Goal: Transaction & Acquisition: Purchase product/service

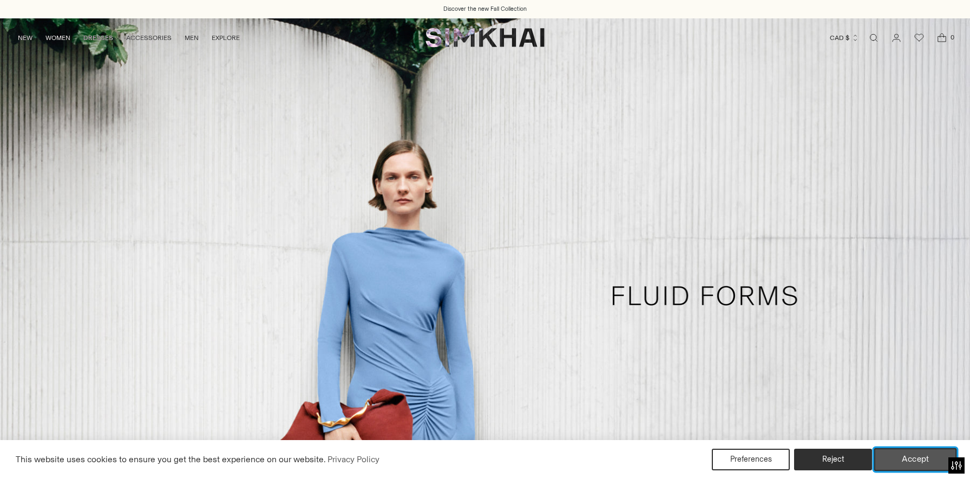
click at [902, 452] on button "Accept" at bounding box center [915, 460] width 83 height 23
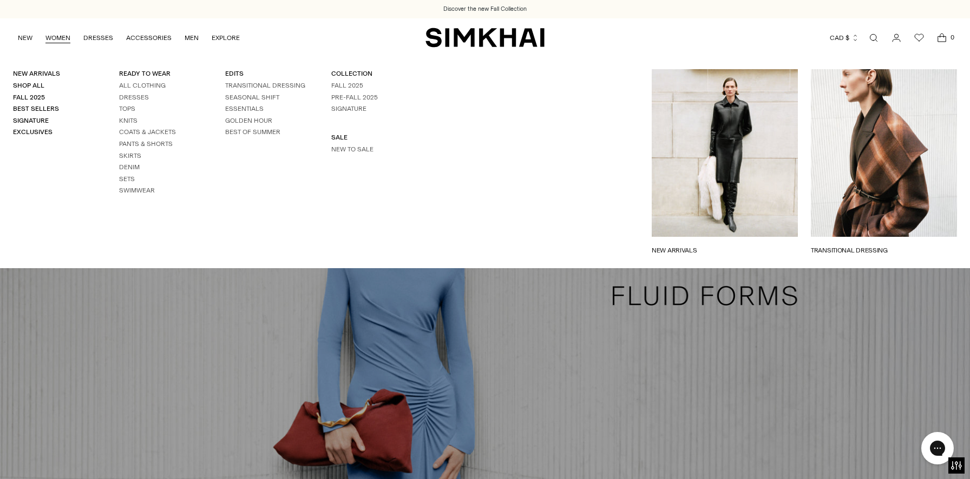
click at [56, 39] on link "WOMEN" at bounding box center [57, 38] width 25 height 24
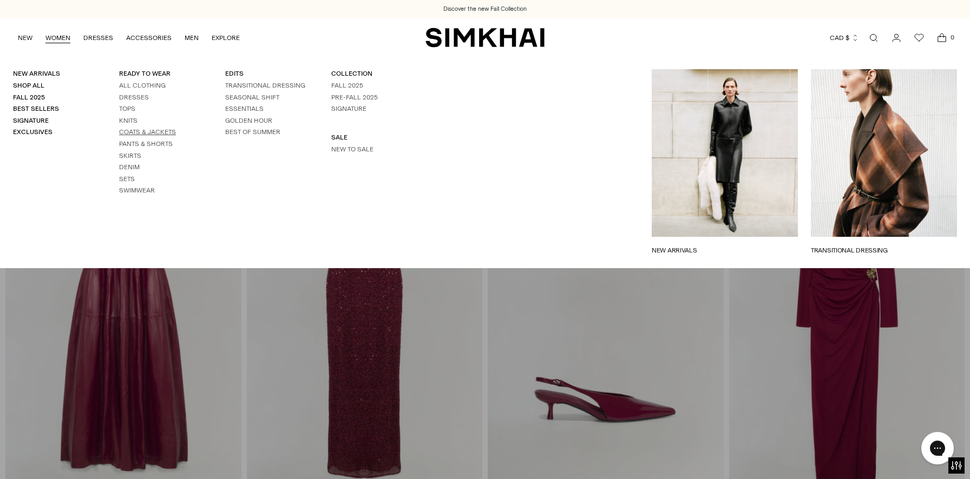
click at [139, 130] on link "Coats & Jackets" at bounding box center [147, 132] width 57 height 8
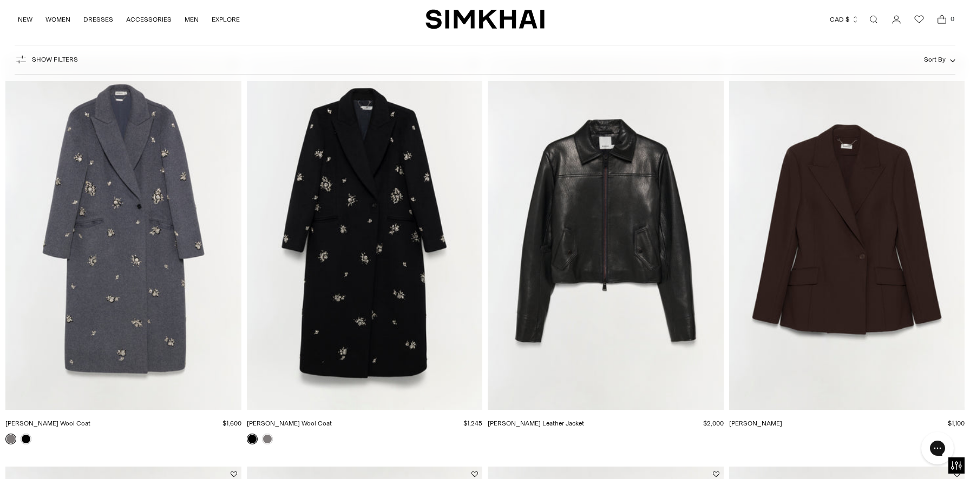
scroll to position [93, 0]
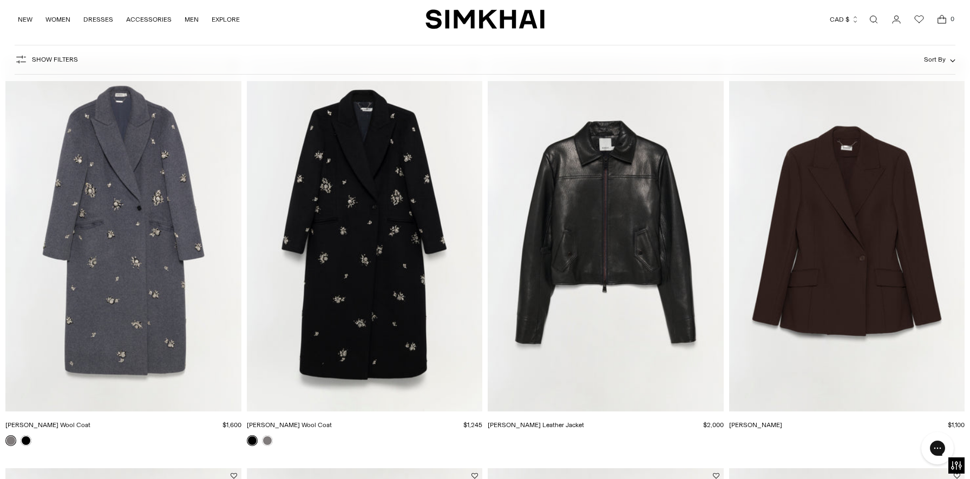
click at [0, 0] on img "Gianni Embellished Wool Coat" at bounding box center [0, 0] width 0 height 0
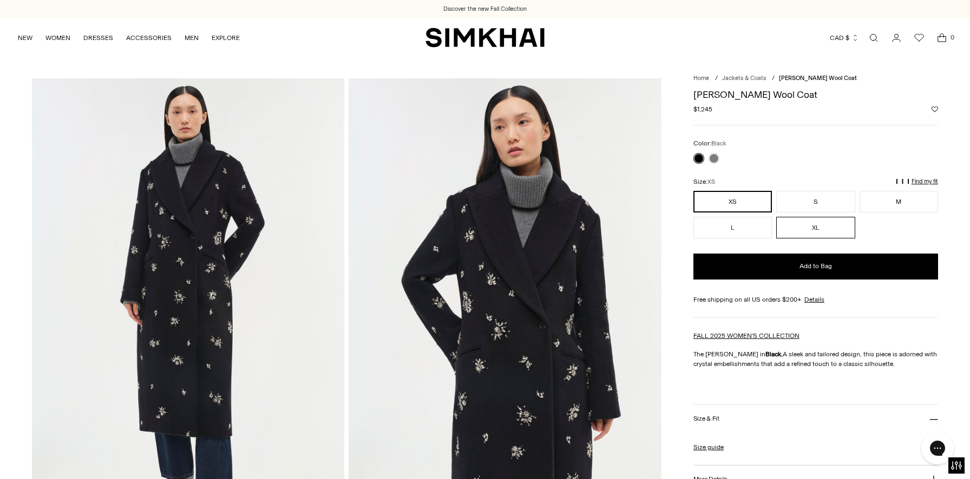
click at [819, 230] on button "XL" at bounding box center [815, 228] width 78 height 22
click at [758, 181] on p "Find my fit" at bounding box center [751, 186] width 12 height 19
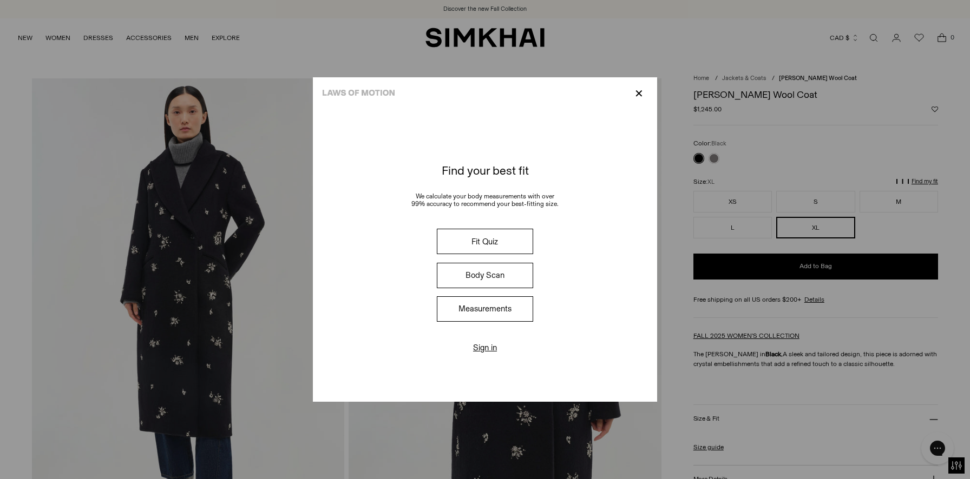
click at [491, 245] on button "Fit Quiz" at bounding box center [485, 241] width 96 height 25
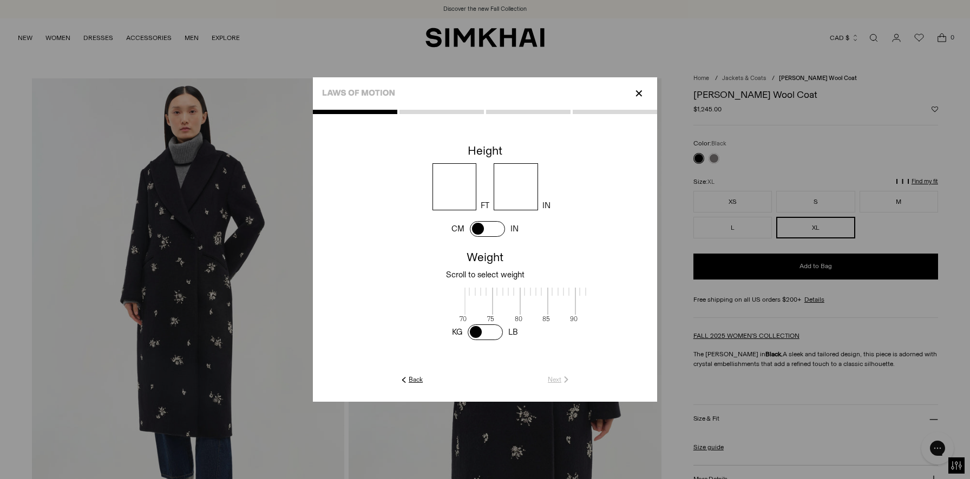
scroll to position [1, 352]
click at [447, 182] on input "number" at bounding box center [454, 186] width 44 height 47
type input "*"
click at [525, 183] on input "number" at bounding box center [516, 186] width 44 height 47
type input "*"
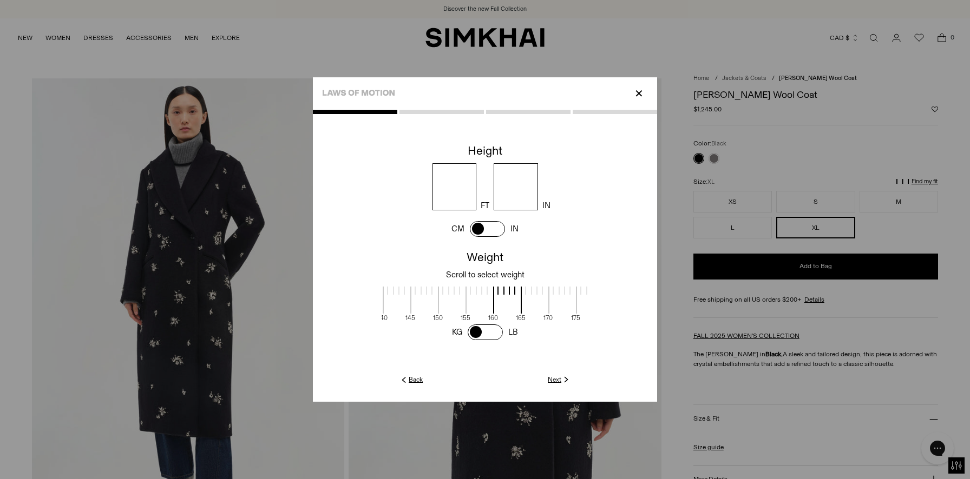
scroll to position [1, 491]
drag, startPoint x: 524, startPoint y: 300, endPoint x: 326, endPoint y: 304, distance: 198.1
click at [326, 304] on cc-weight at bounding box center [485, 294] width 344 height 95
drag, startPoint x: 532, startPoint y: 304, endPoint x: 353, endPoint y: 307, distance: 179.1
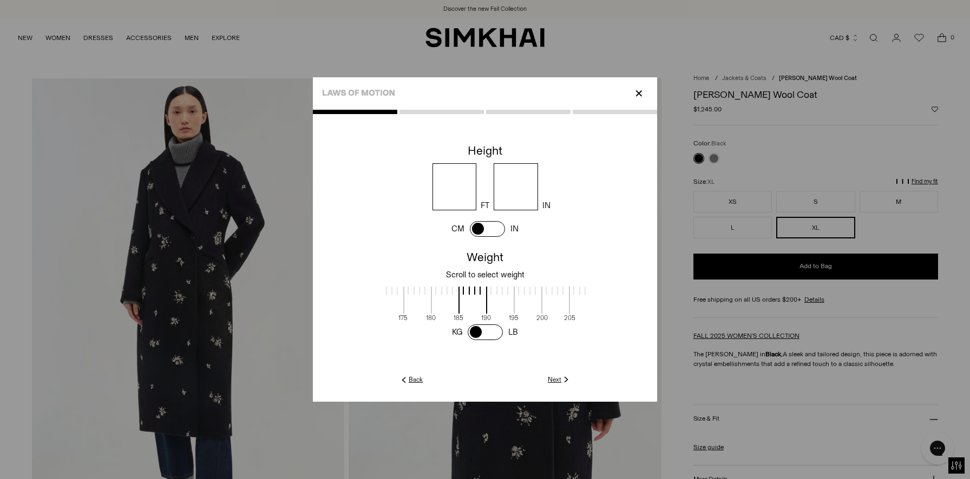
click at [353, 307] on cc-weight at bounding box center [485, 294] width 344 height 95
drag, startPoint x: 544, startPoint y: 303, endPoint x: 452, endPoint y: 303, distance: 92.0
click at [452, 303] on span at bounding box center [463, 300] width 29 height 27
click at [555, 378] on link "Next" at bounding box center [559, 380] width 23 height 10
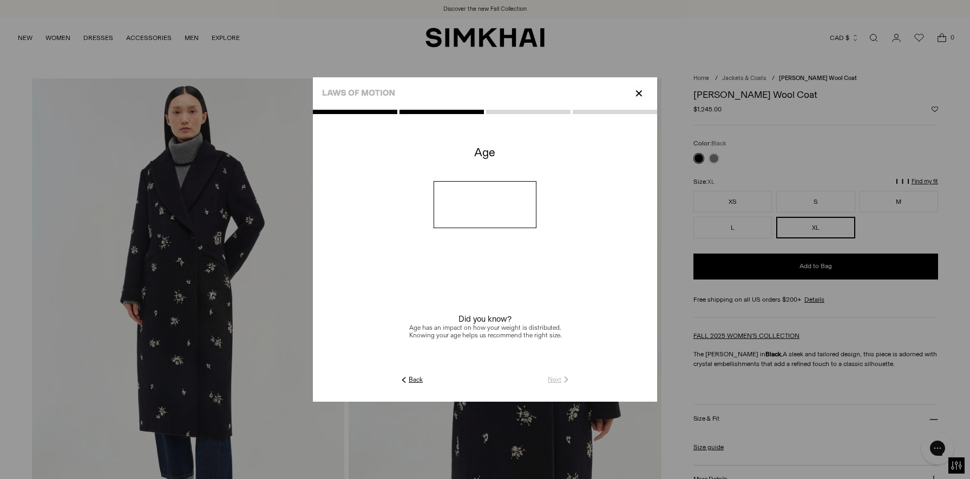
click at [499, 201] on input "number" at bounding box center [484, 204] width 103 height 47
type input "**"
click at [554, 377] on link "Next" at bounding box center [559, 380] width 23 height 10
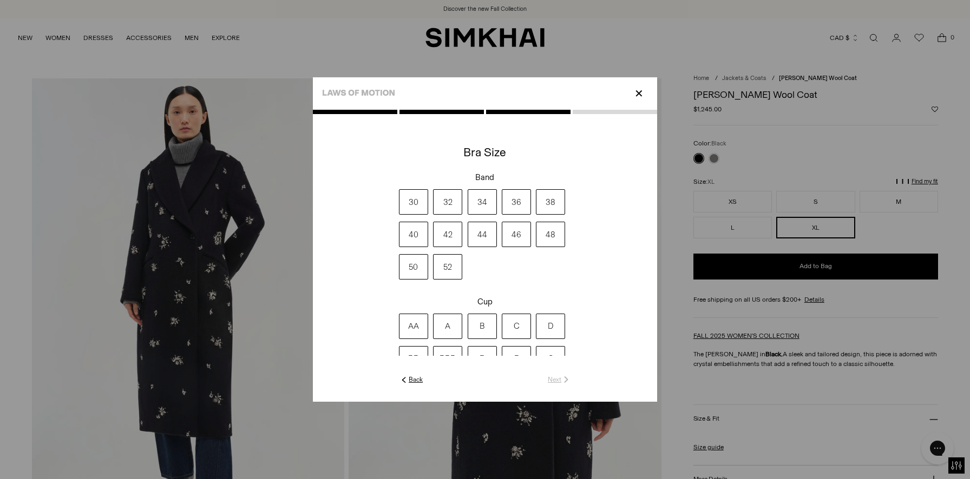
click at [515, 206] on label "36" at bounding box center [516, 201] width 29 height 25
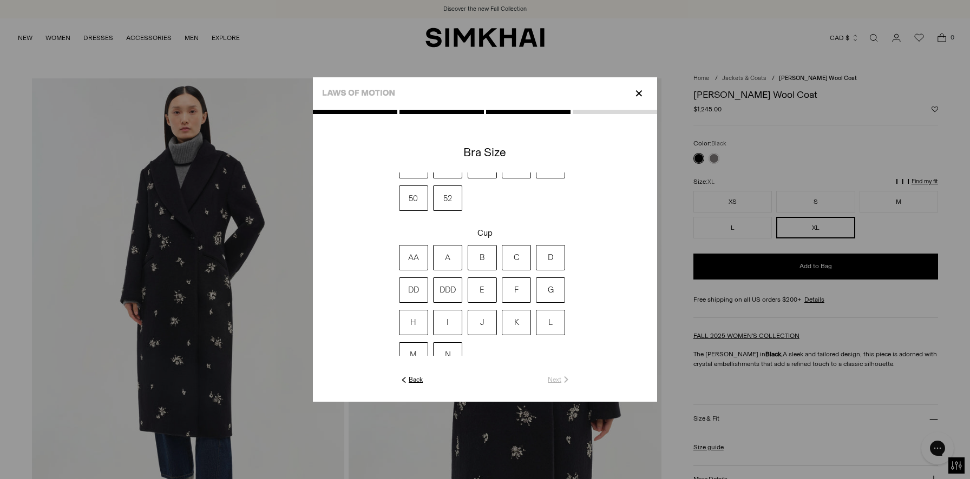
scroll to position [71, 0]
click at [550, 259] on label "D" at bounding box center [550, 254] width 29 height 25
click at [557, 384] on link "Next" at bounding box center [559, 380] width 23 height 10
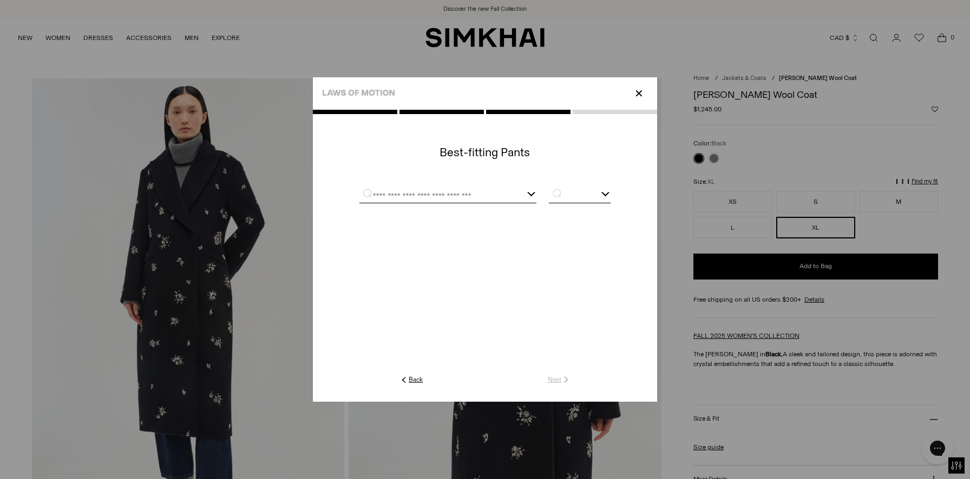
click at [527, 200] on div at bounding box center [447, 196] width 177 height 14
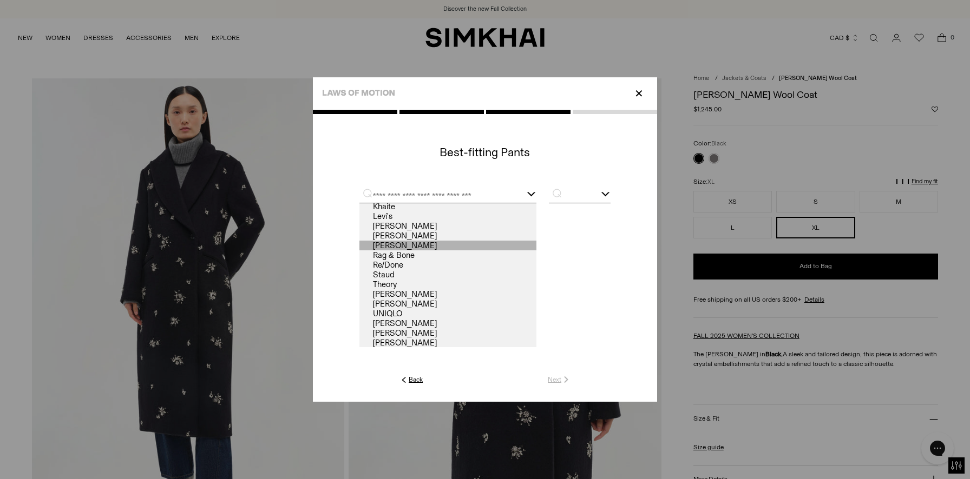
scroll to position [70, 0]
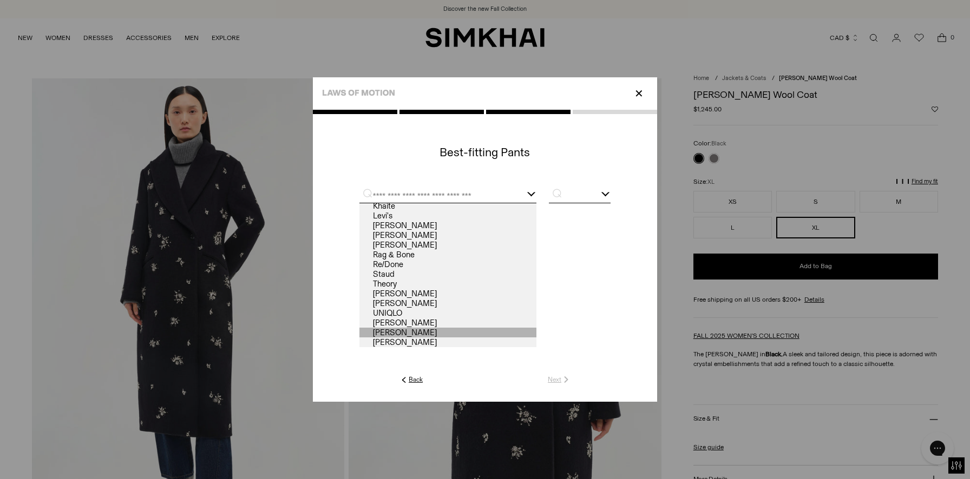
click at [399, 328] on link "Vince" at bounding box center [447, 333] width 177 height 10
type input "*****"
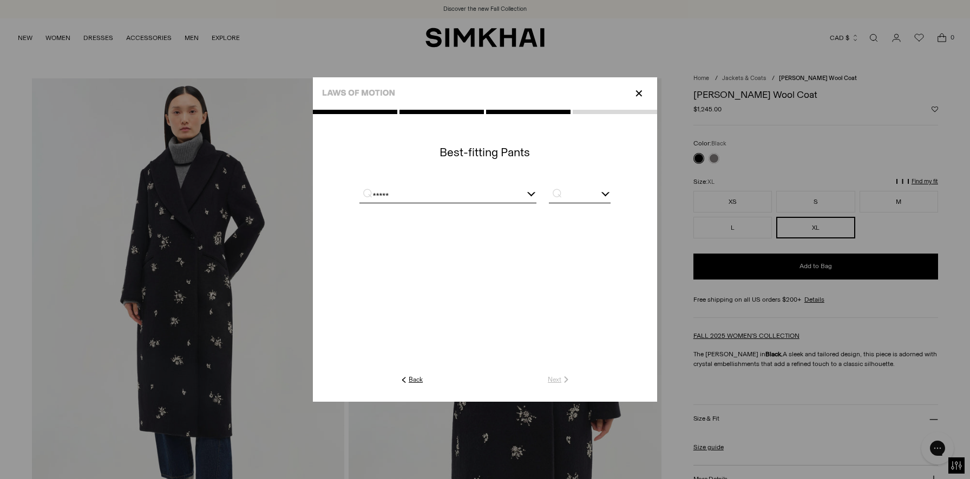
click at [601, 189] on input "text" at bounding box center [580, 196] width 62 height 14
click at [583, 275] on span "XL" at bounding box center [580, 278] width 62 height 14
type input "**"
click at [556, 383] on link "Next" at bounding box center [559, 380] width 23 height 10
click at [537, 195] on div at bounding box center [484, 195] width 137 height 14
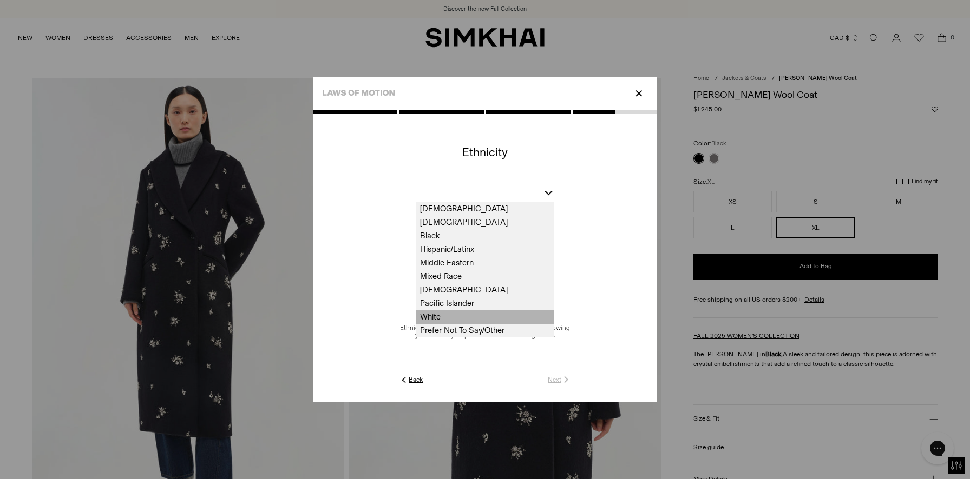
click at [448, 315] on span "White" at bounding box center [484, 318] width 137 height 14
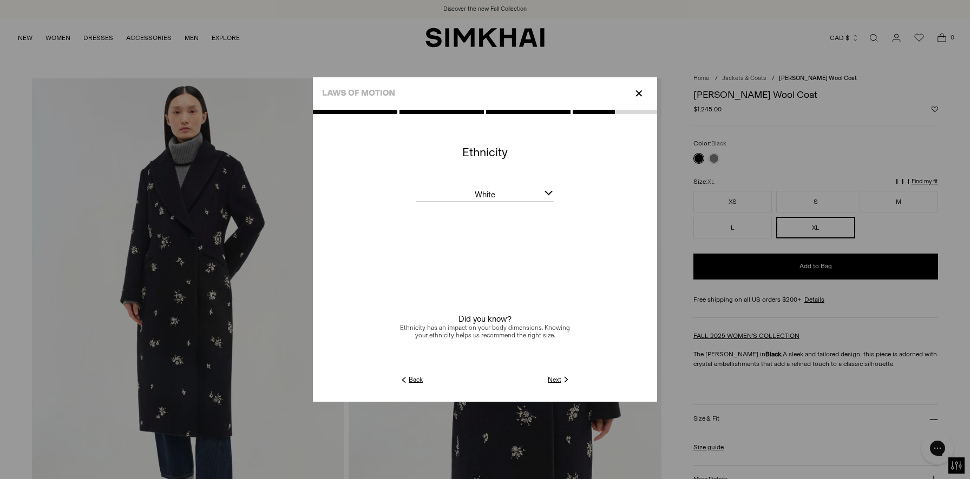
click at [557, 379] on link "Next" at bounding box center [559, 380] width 23 height 10
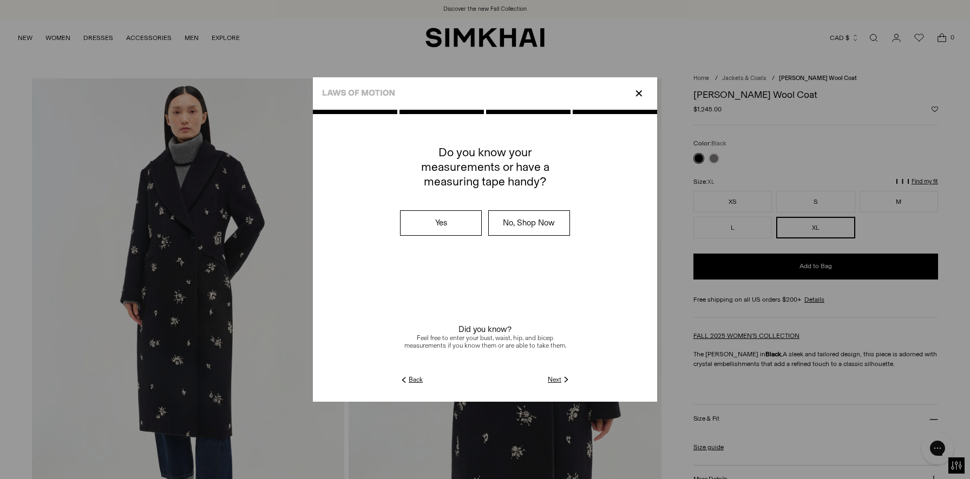
click at [562, 377] on img at bounding box center [566, 380] width 10 height 10
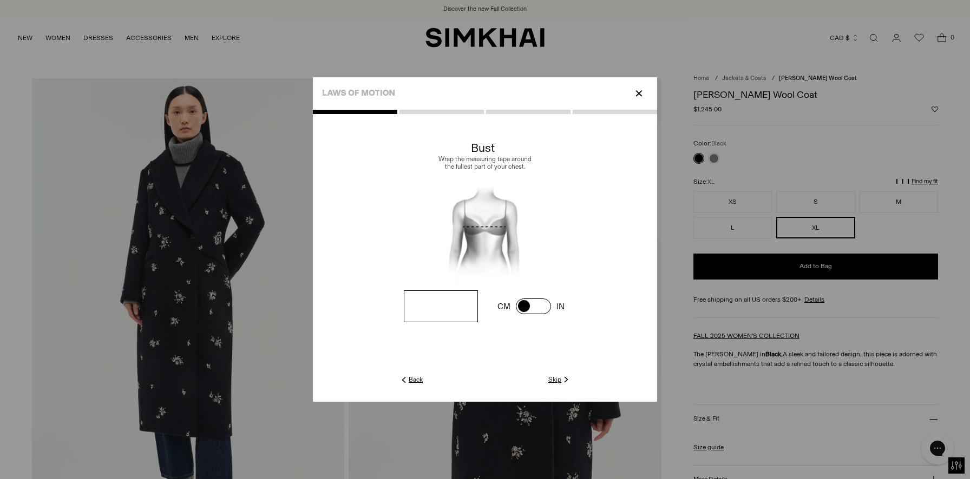
click at [413, 380] on link "Back" at bounding box center [411, 380] width 24 height 10
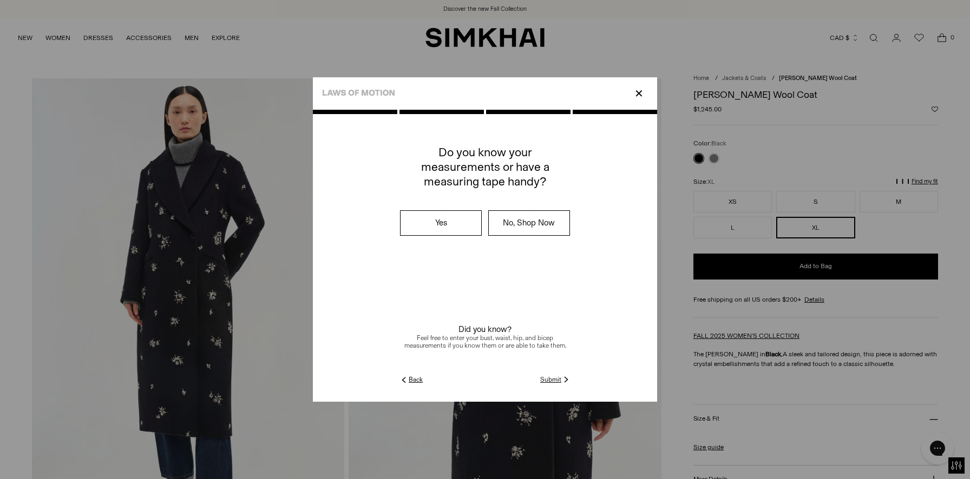
click at [554, 381] on link "Submit" at bounding box center [555, 380] width 31 height 10
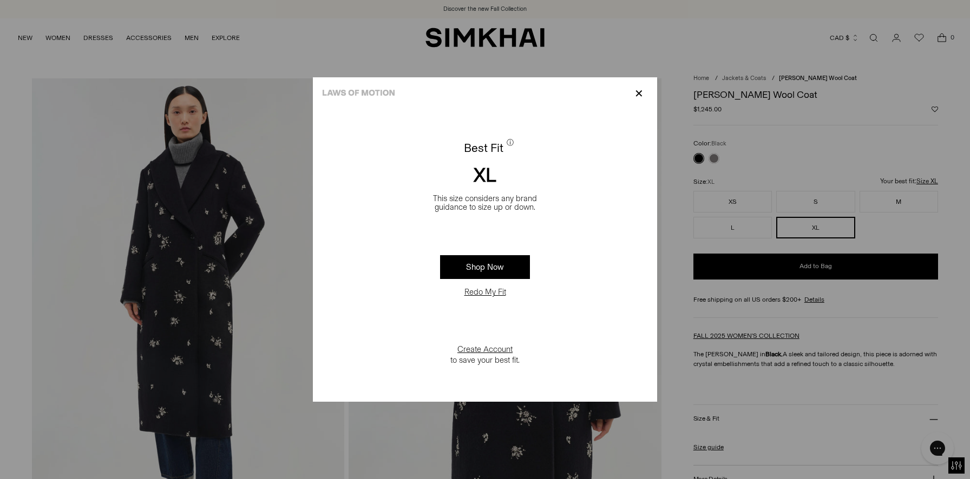
click at [644, 95] on p "✕" at bounding box center [638, 93] width 15 height 18
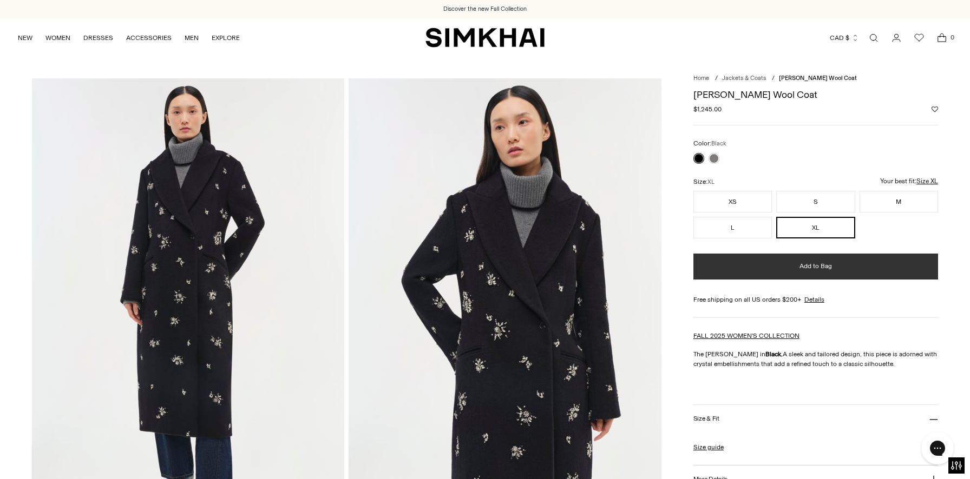
click at [826, 265] on span "Add to Bag" at bounding box center [815, 266] width 32 height 9
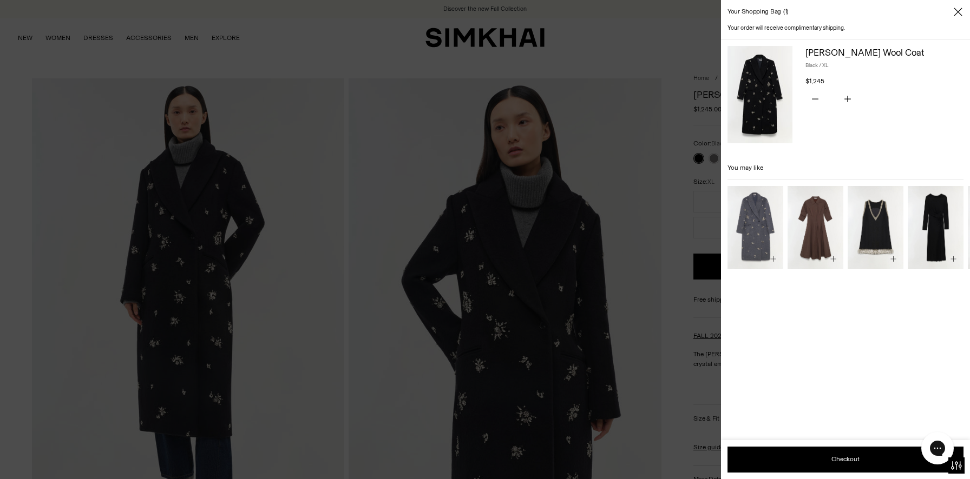
click at [960, 13] on icon "Close" at bounding box center [957, 11] width 9 height 11
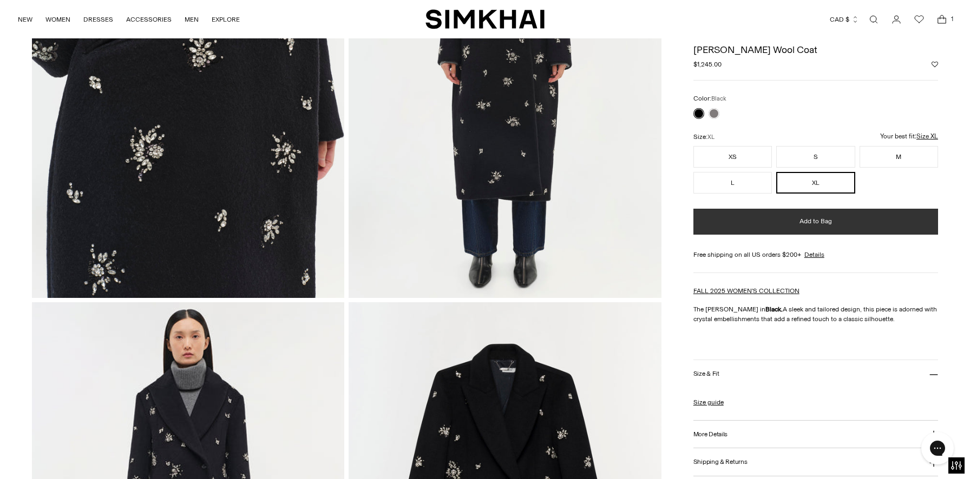
scroll to position [1163, 0]
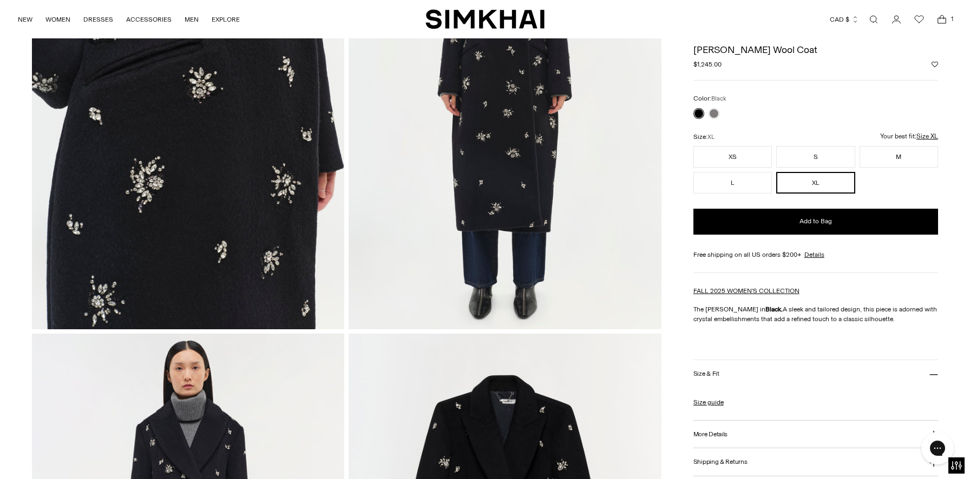
click at [160, 180] on img at bounding box center [188, 95] width 312 height 469
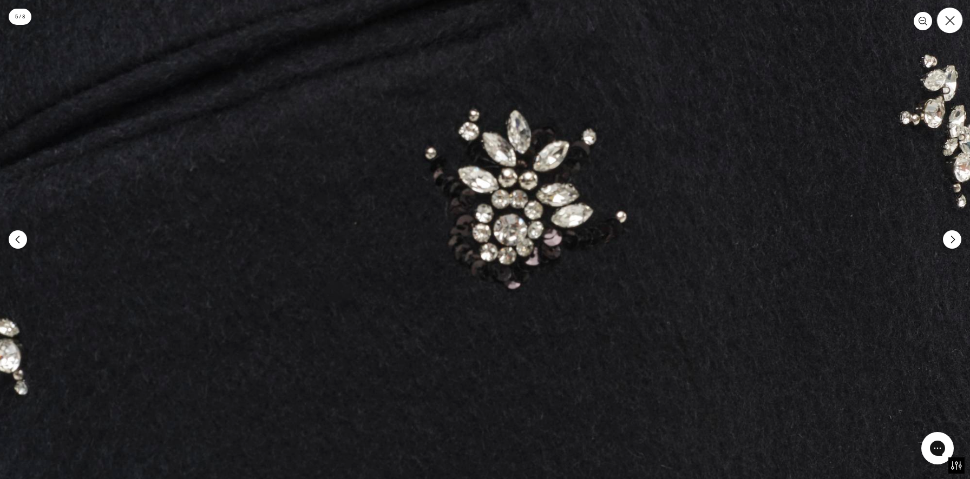
click at [950, 27] on button "Close" at bounding box center [949, 20] width 25 height 25
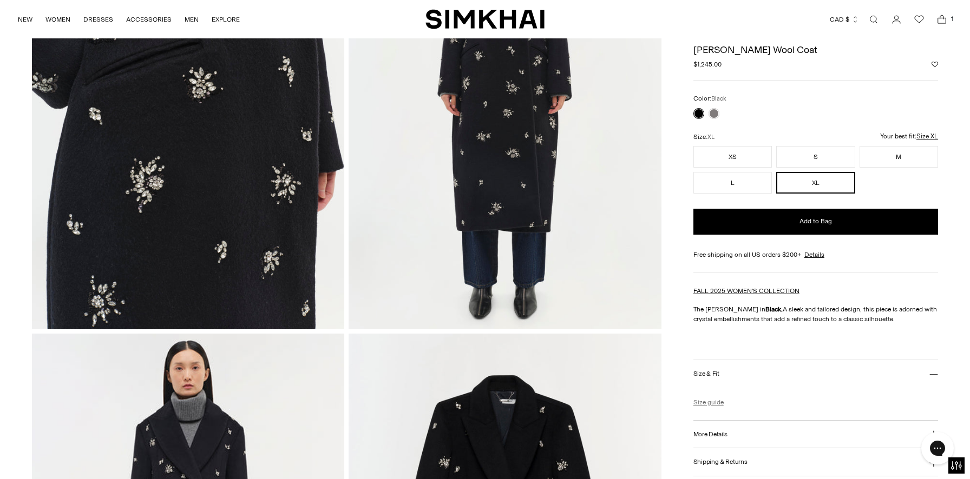
click at [710, 405] on link "Size guide" at bounding box center [708, 403] width 30 height 10
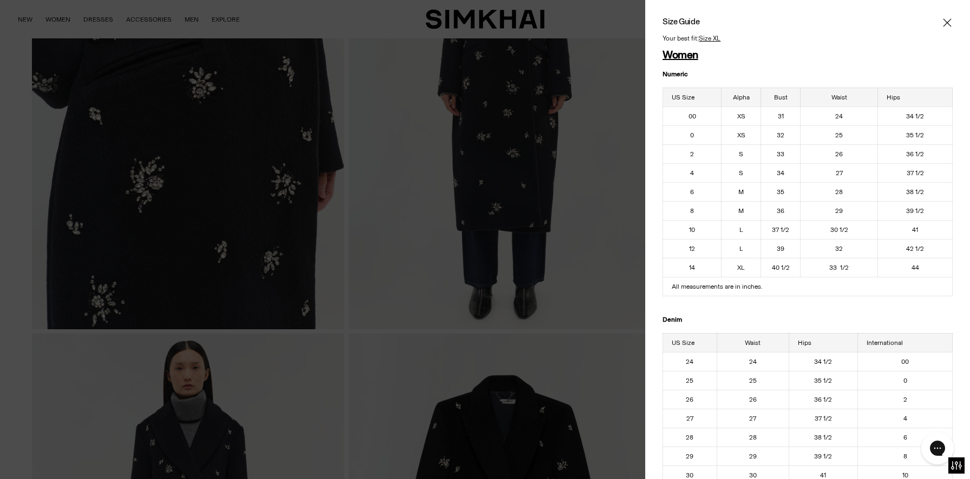
click at [944, 23] on icon "Close" at bounding box center [947, 22] width 9 height 11
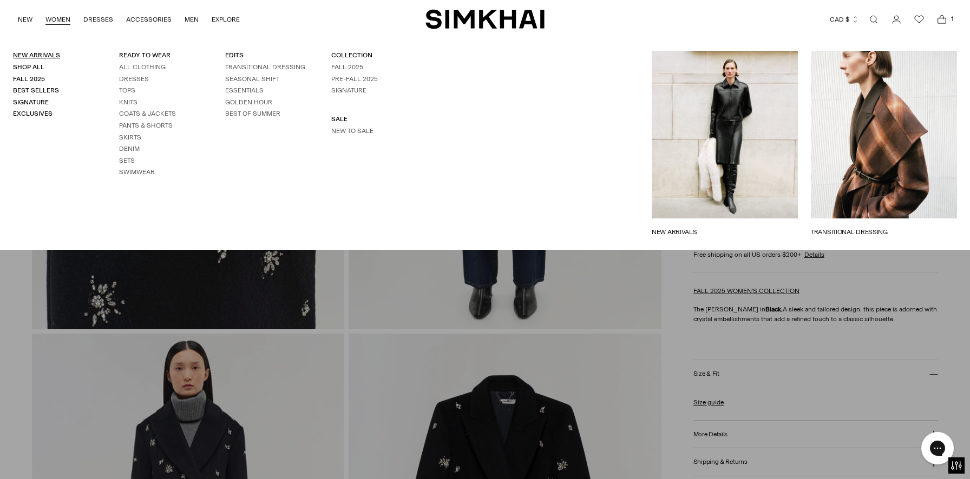
click at [48, 54] on link "New Arrivals" at bounding box center [36, 55] width 47 height 8
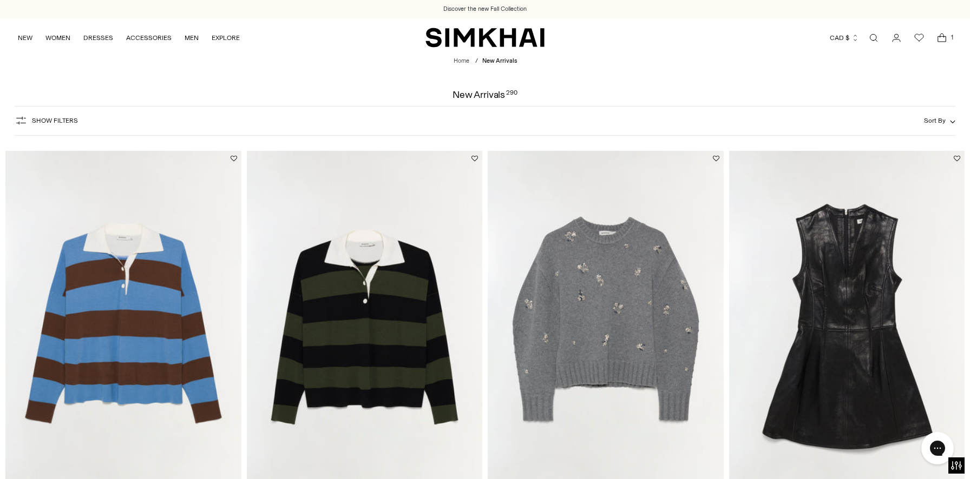
scroll to position [147, 0]
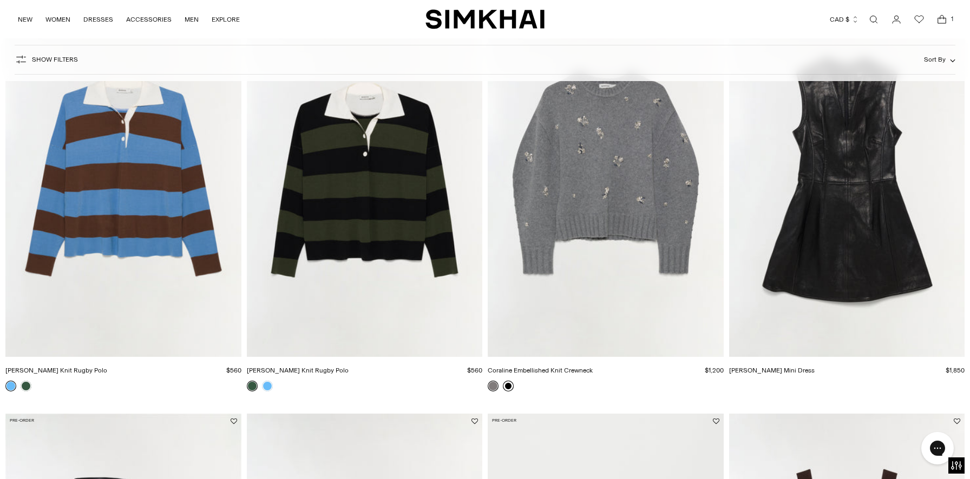
click at [509, 384] on link at bounding box center [508, 386] width 11 height 11
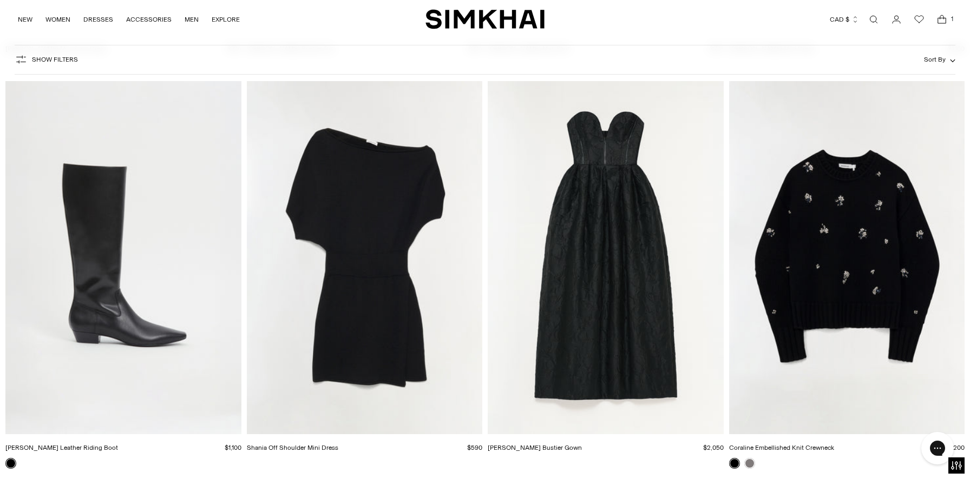
scroll to position [6217, 0]
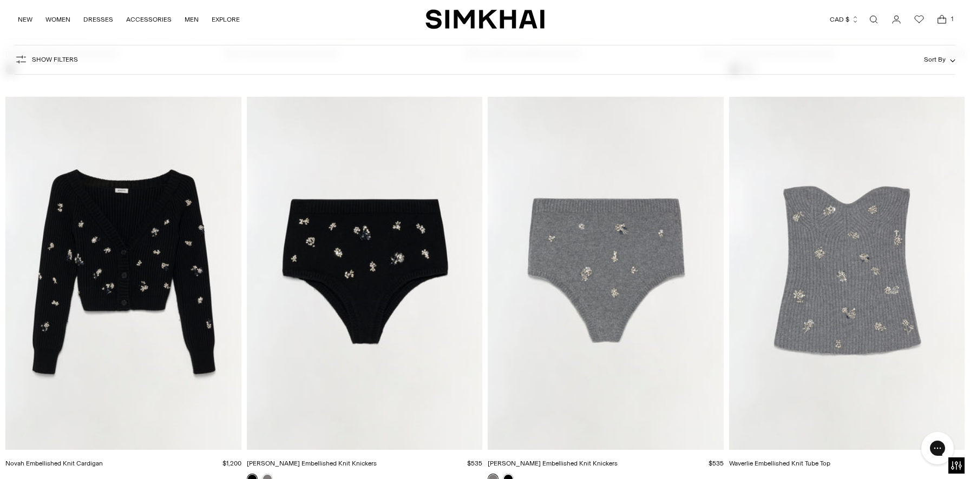
click at [0, 0] on img "Novah Embellished Knit Cardigan" at bounding box center [0, 0] width 0 height 0
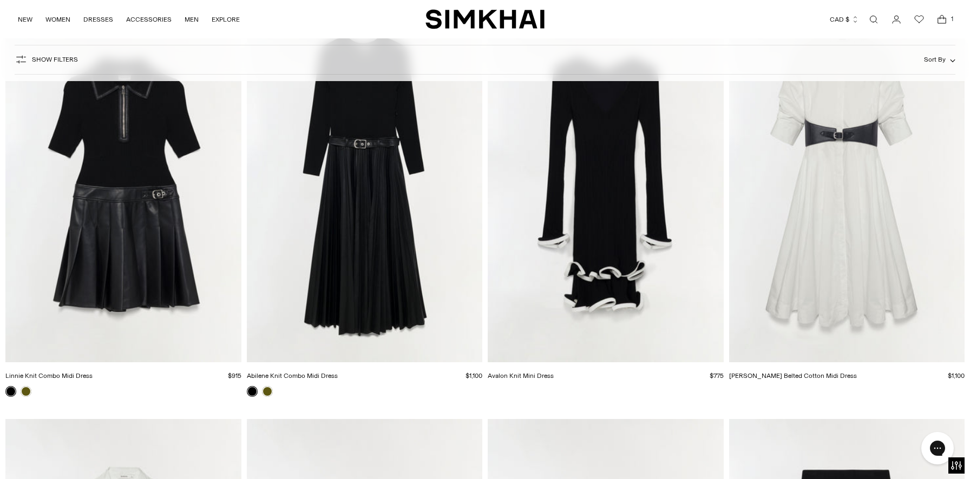
scroll to position [8282, 0]
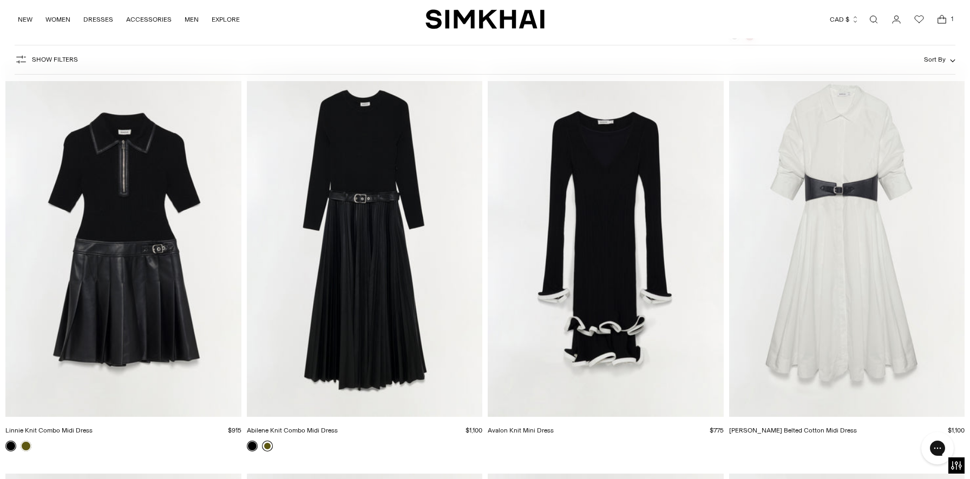
click at [268, 446] on link at bounding box center [267, 446] width 11 height 11
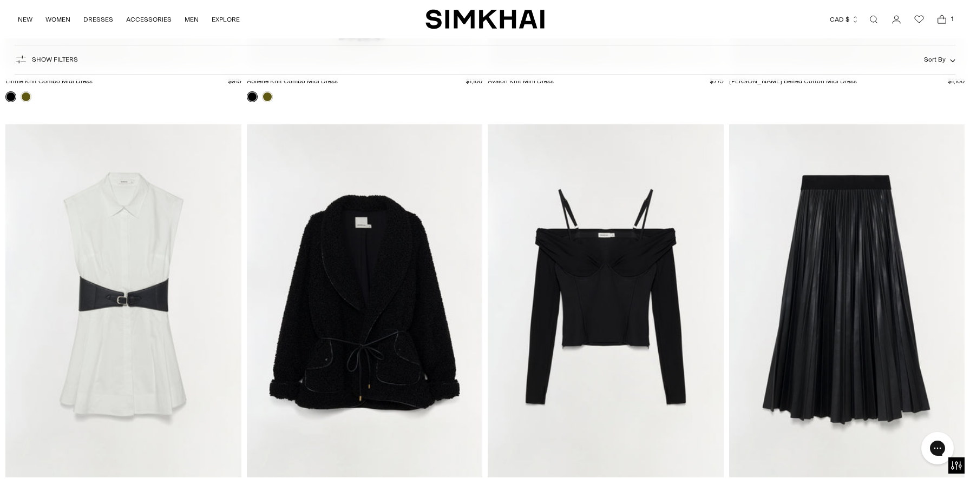
click at [0, 0] on img "Kimia Tie Waist Jacket" at bounding box center [0, 0] width 0 height 0
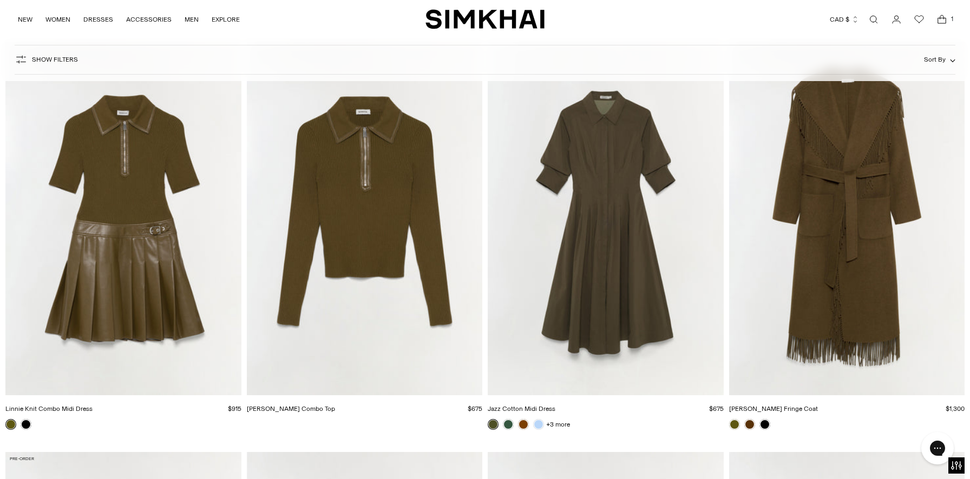
scroll to position [9533, 0]
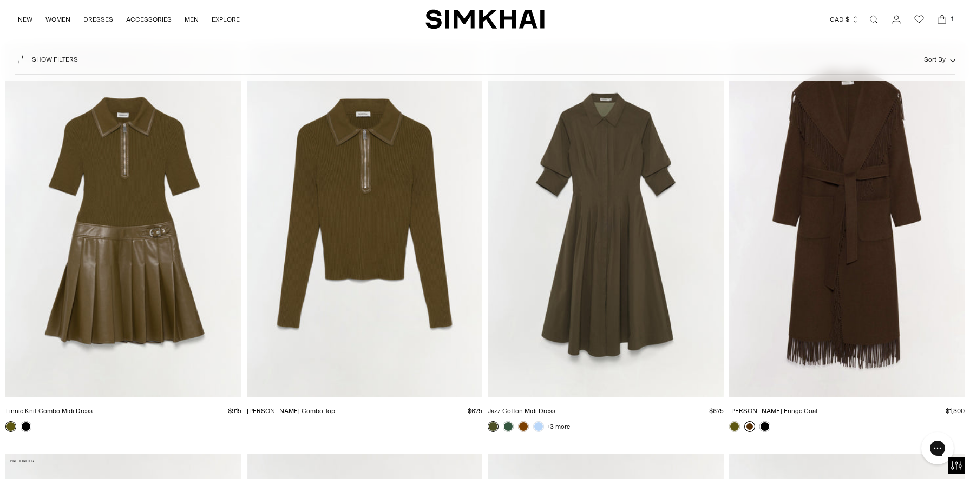
click at [751, 426] on link at bounding box center [749, 427] width 11 height 11
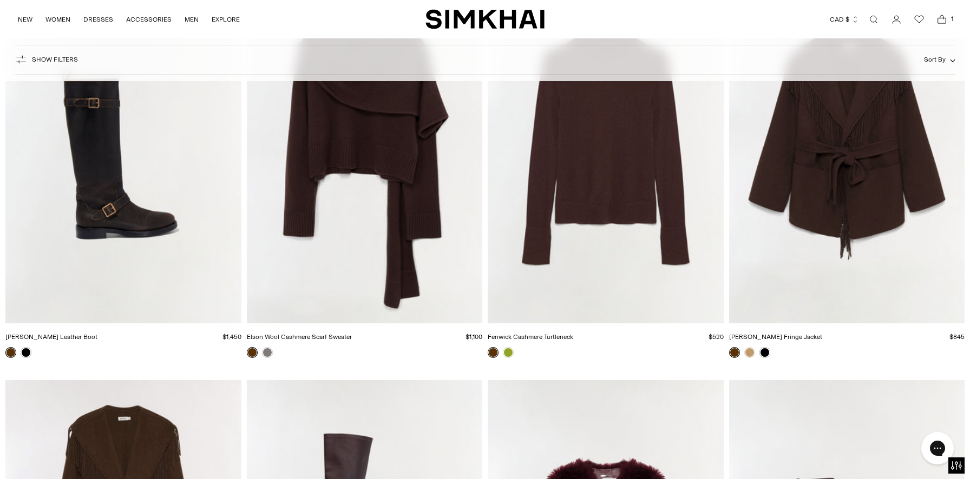
scroll to position [9902, 0]
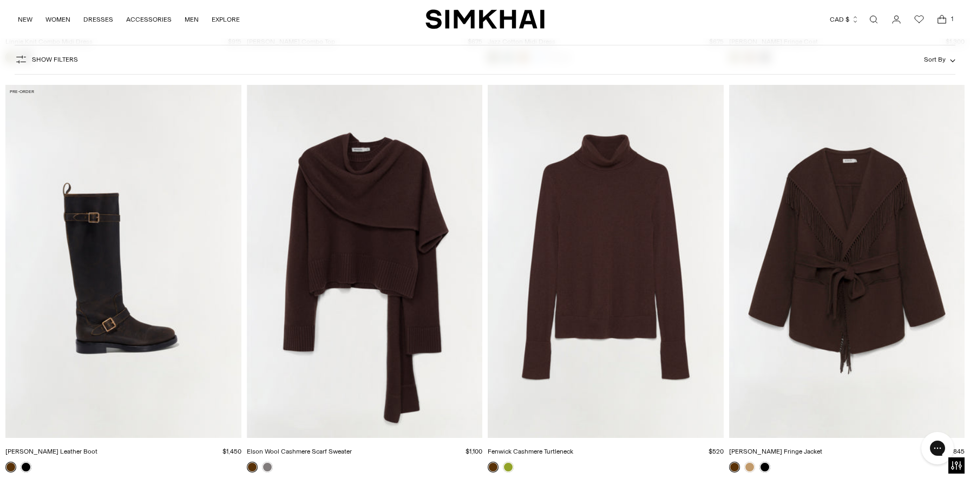
click at [0, 0] on img "Rowen Fringe Jacket" at bounding box center [0, 0] width 0 height 0
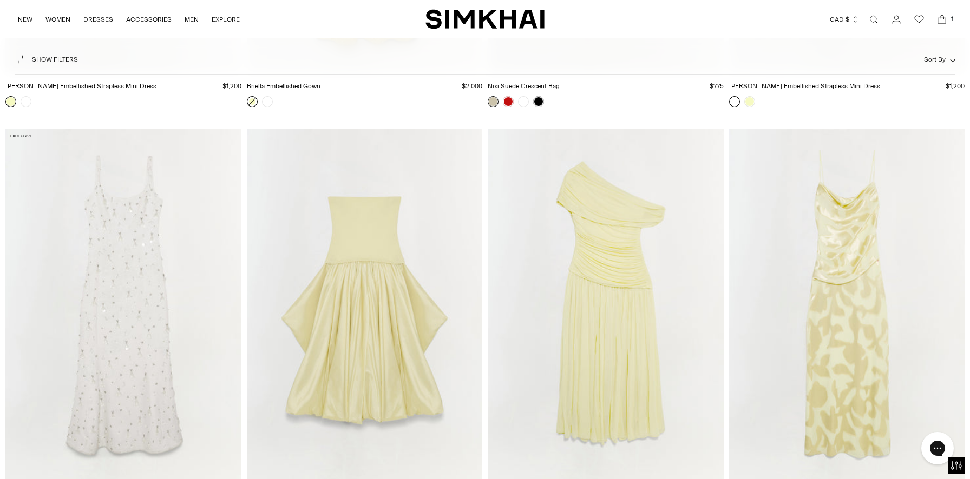
scroll to position [22574, 0]
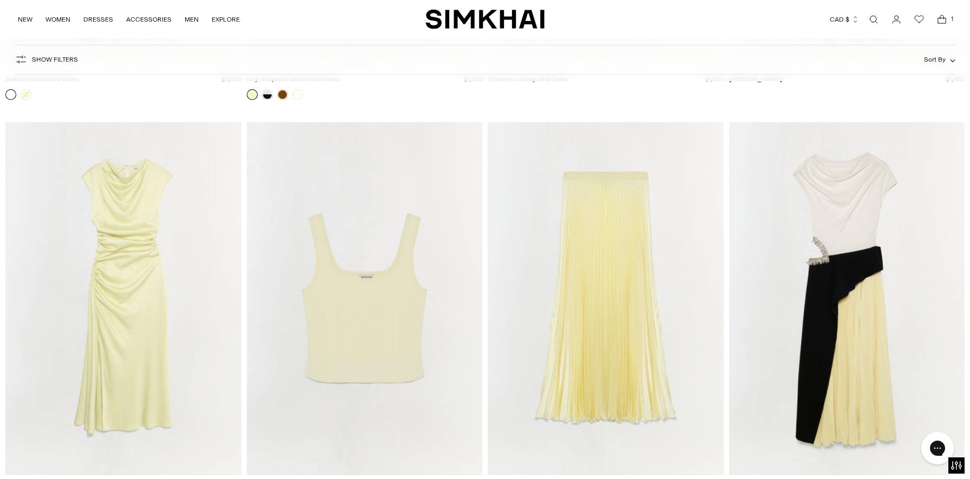
click at [0, 0] on img "Andromeda Embellished Midi Dress" at bounding box center [0, 0] width 0 height 0
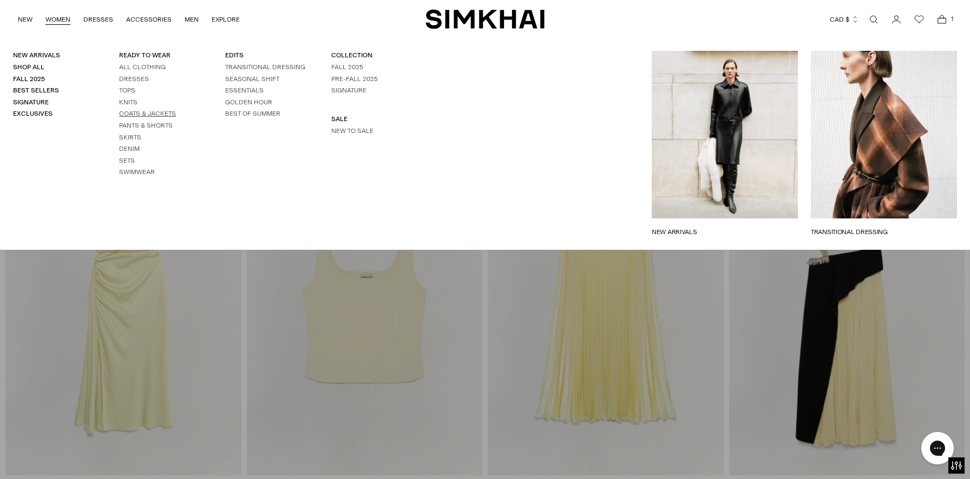
click at [139, 116] on link "Coats & Jackets" at bounding box center [147, 114] width 57 height 8
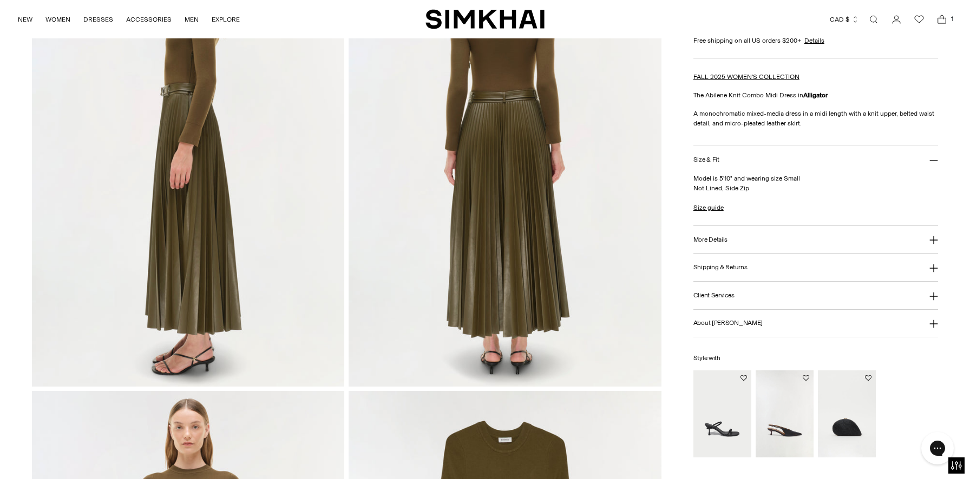
scroll to position [634, 0]
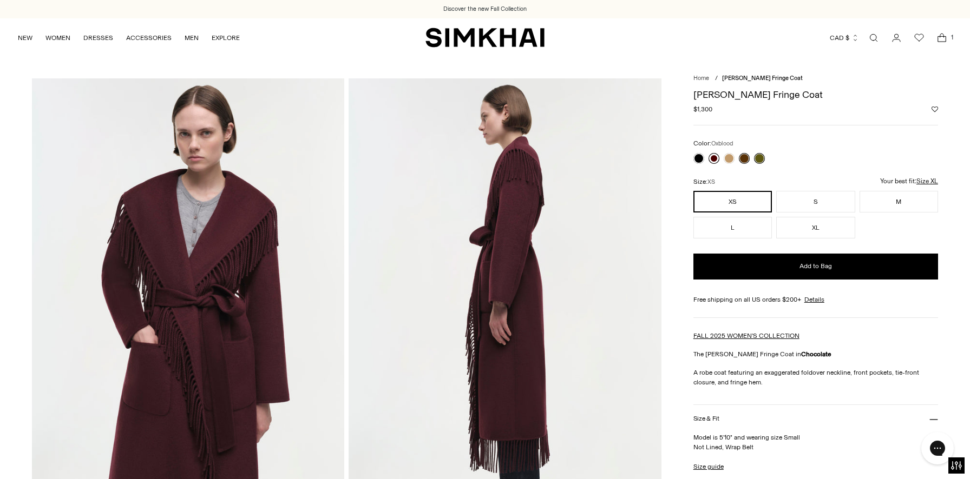
click at [714, 157] on link at bounding box center [713, 158] width 11 height 11
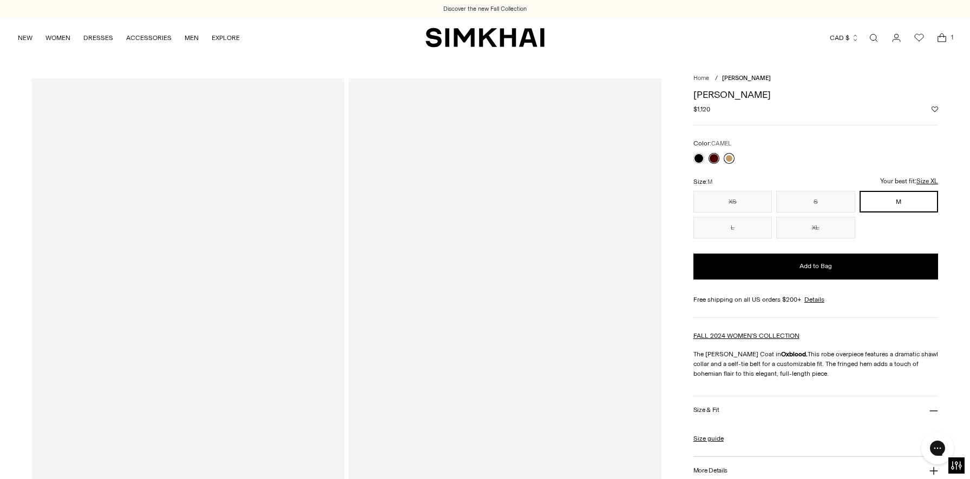
click at [729, 157] on link at bounding box center [728, 158] width 11 height 11
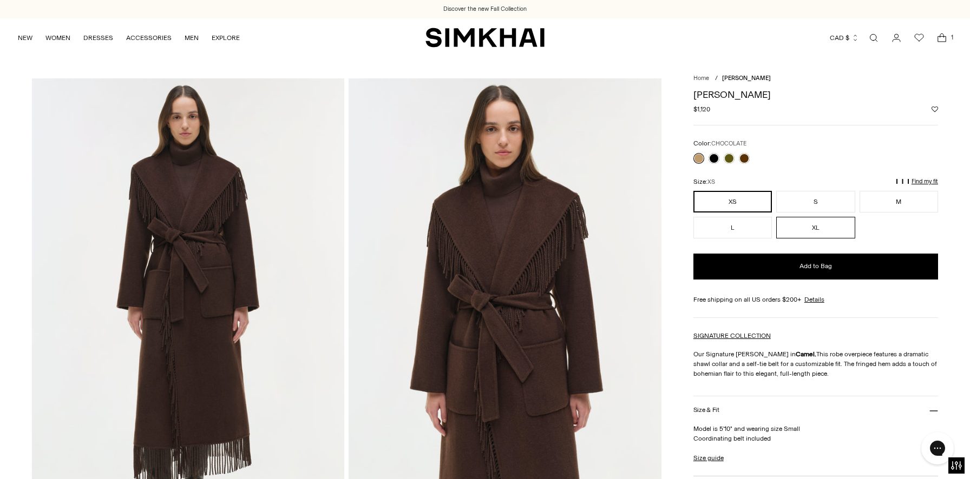
click at [815, 232] on button "XL" at bounding box center [815, 228] width 78 height 22
click at [731, 160] on link at bounding box center [728, 158] width 11 height 11
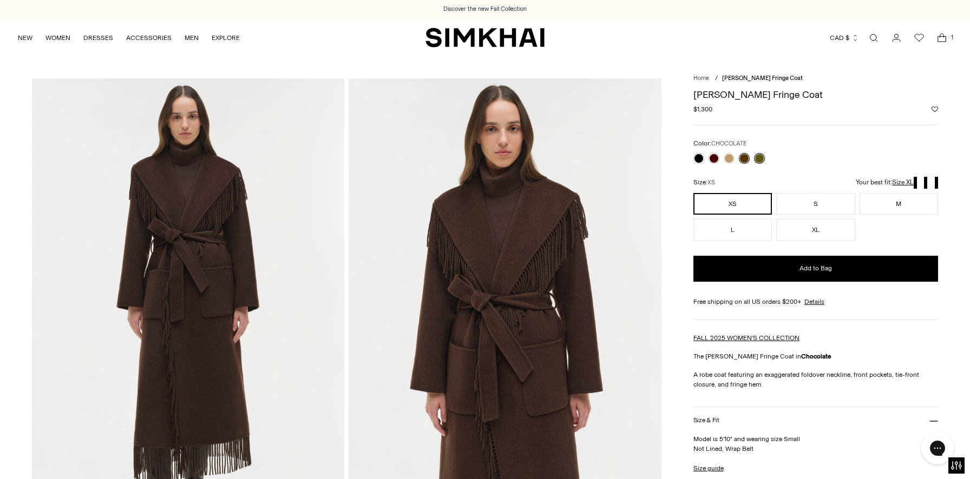
click at [760, 159] on link at bounding box center [759, 158] width 11 height 11
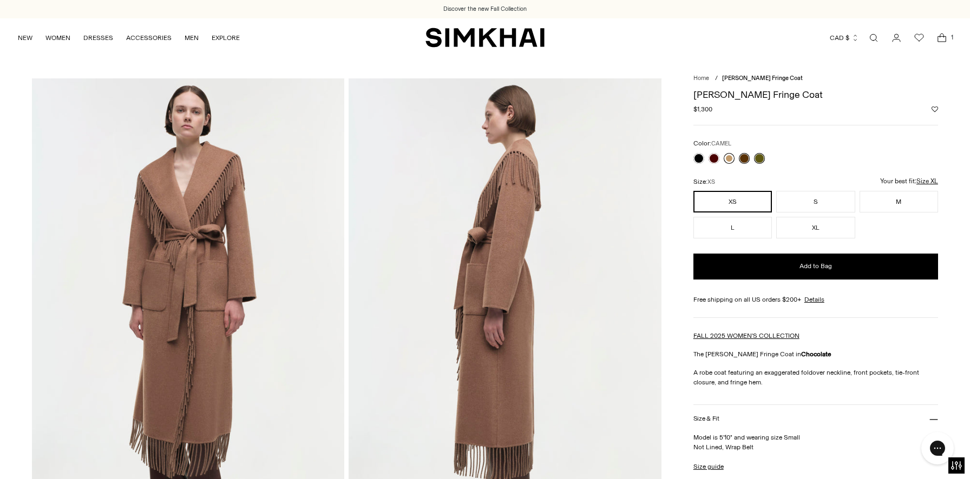
click at [729, 160] on link at bounding box center [728, 158] width 11 height 11
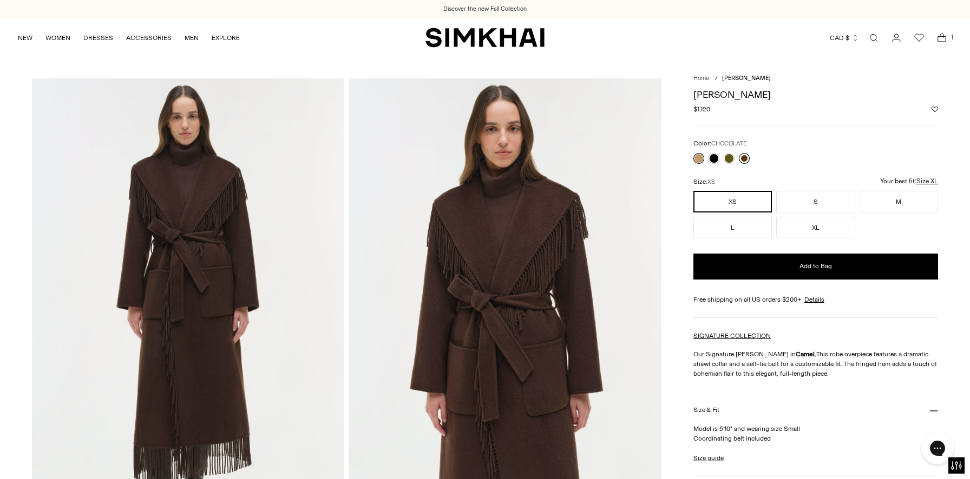
click at [745, 160] on link at bounding box center [744, 158] width 11 height 11
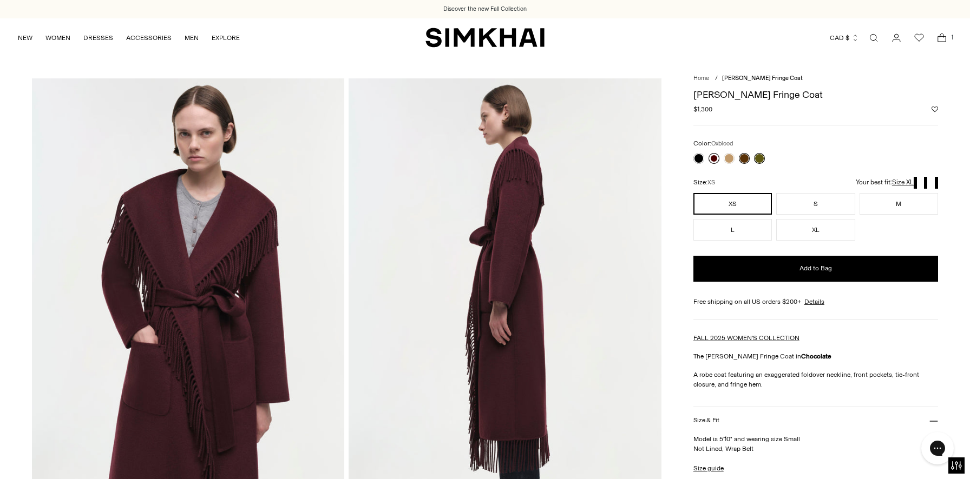
click at [714, 160] on link at bounding box center [713, 158] width 11 height 11
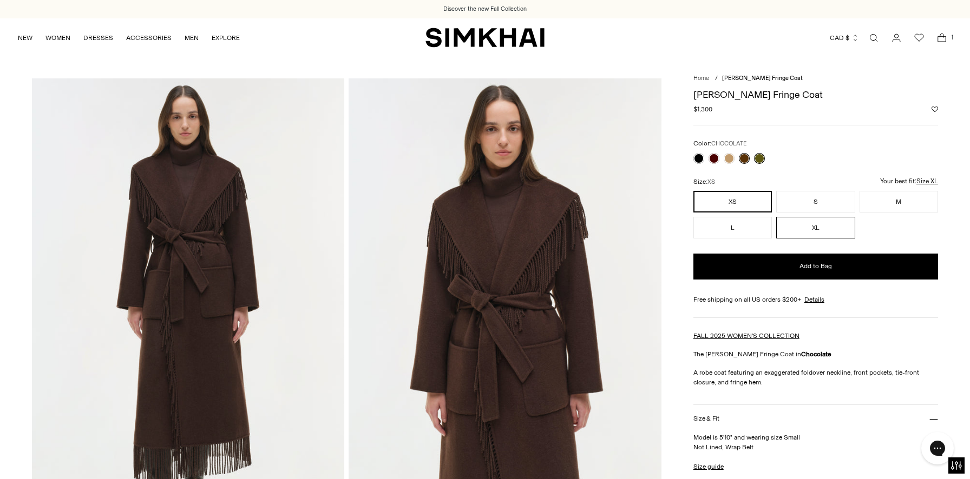
click at [823, 229] on button "XL" at bounding box center [815, 228] width 78 height 22
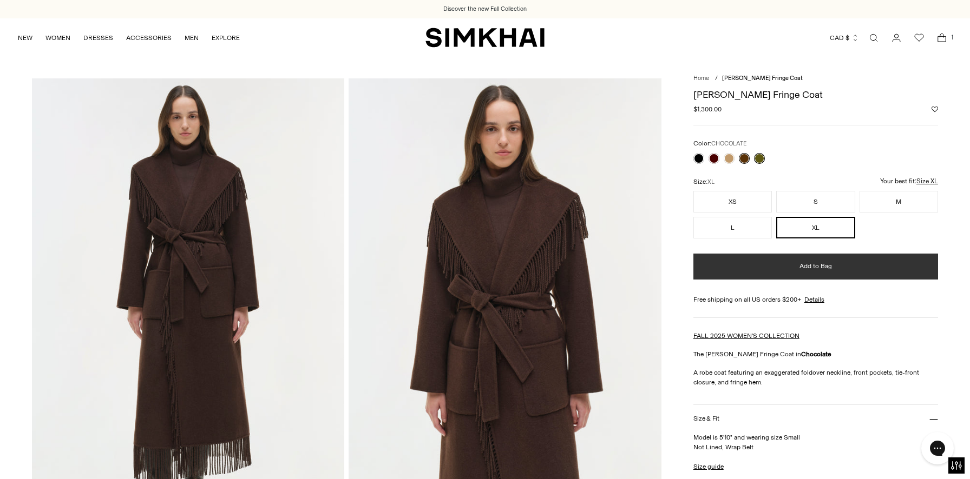
click at [836, 272] on button "Add to Bag" at bounding box center [815, 267] width 245 height 26
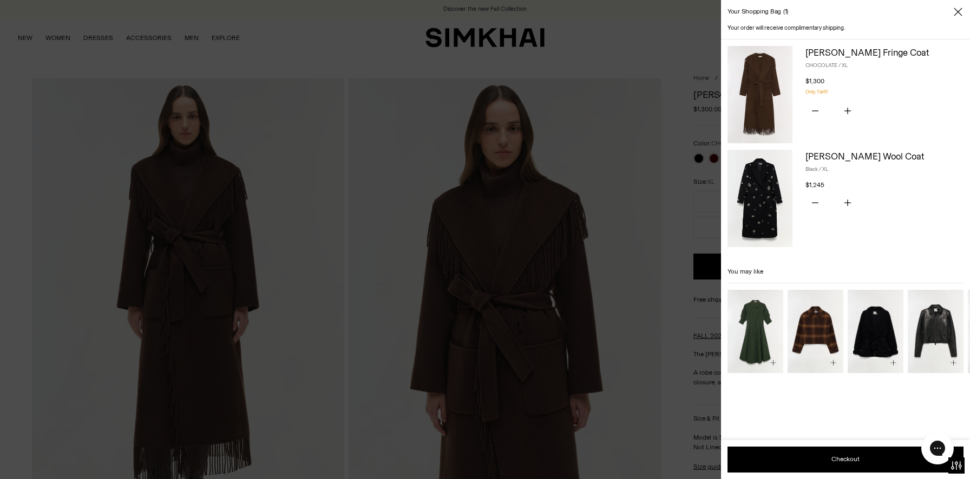
click at [962, 12] on icon "Close" at bounding box center [957, 11] width 9 height 11
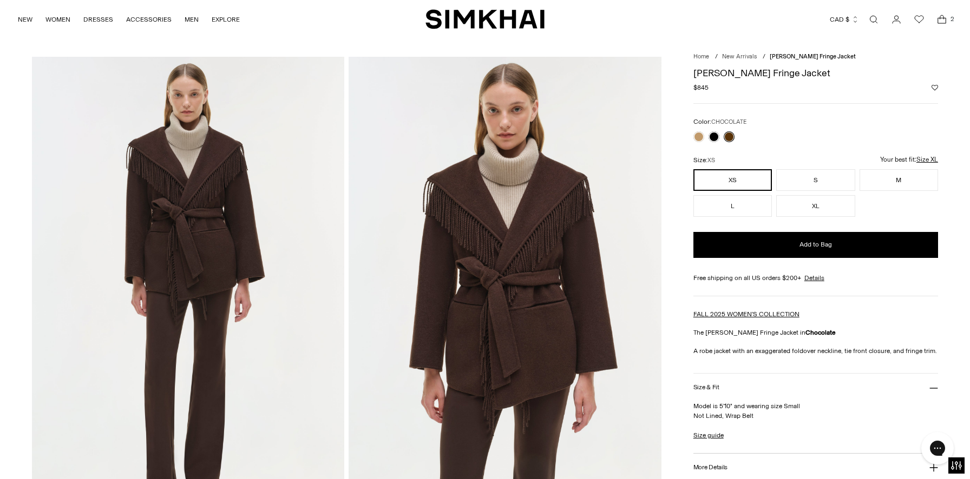
scroll to position [21, 0]
click at [823, 210] on button "XL" at bounding box center [815, 207] width 78 height 22
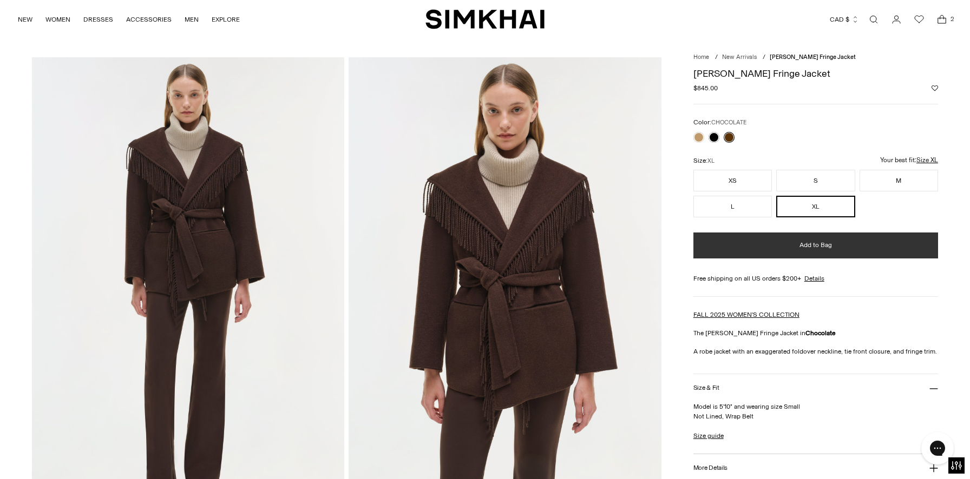
click at [826, 249] on span "Add to Bag" at bounding box center [815, 245] width 32 height 9
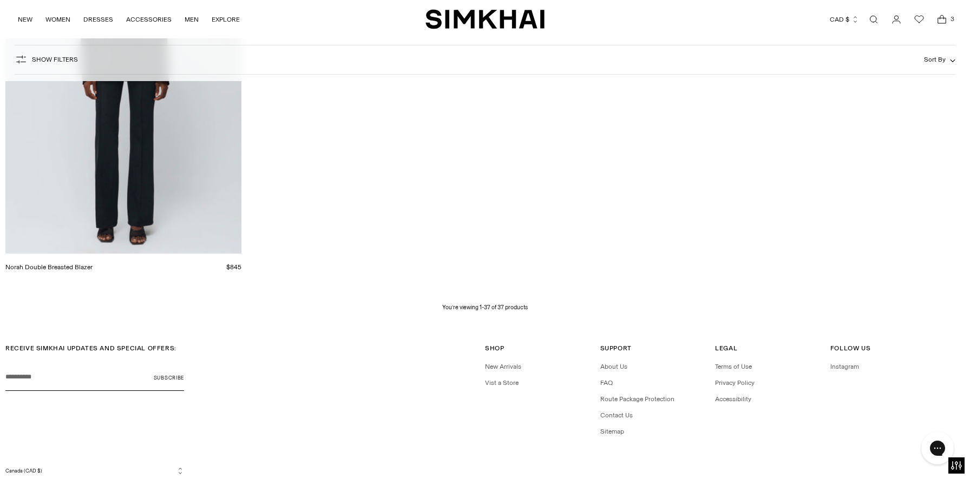
scroll to position [3946, 0]
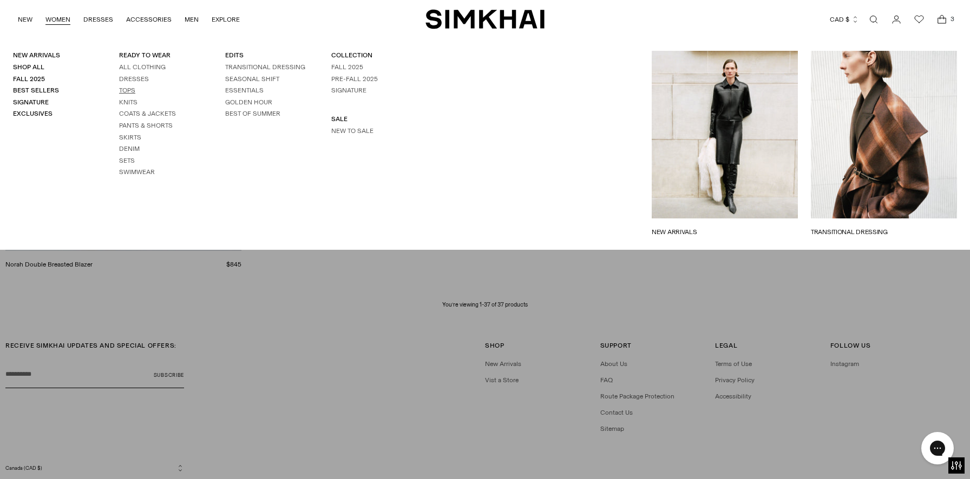
click at [130, 91] on link "Tops" at bounding box center [127, 91] width 16 height 8
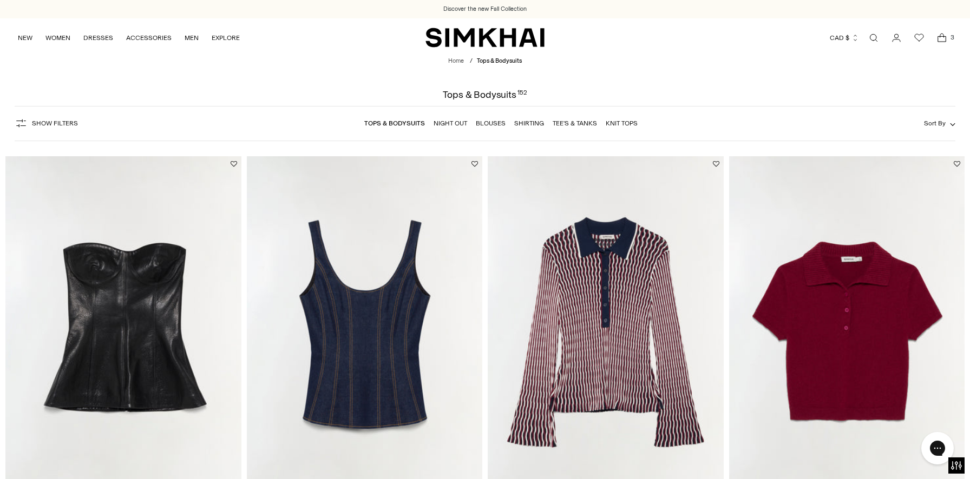
click at [58, 121] on span "Show Filters" at bounding box center [55, 124] width 46 height 8
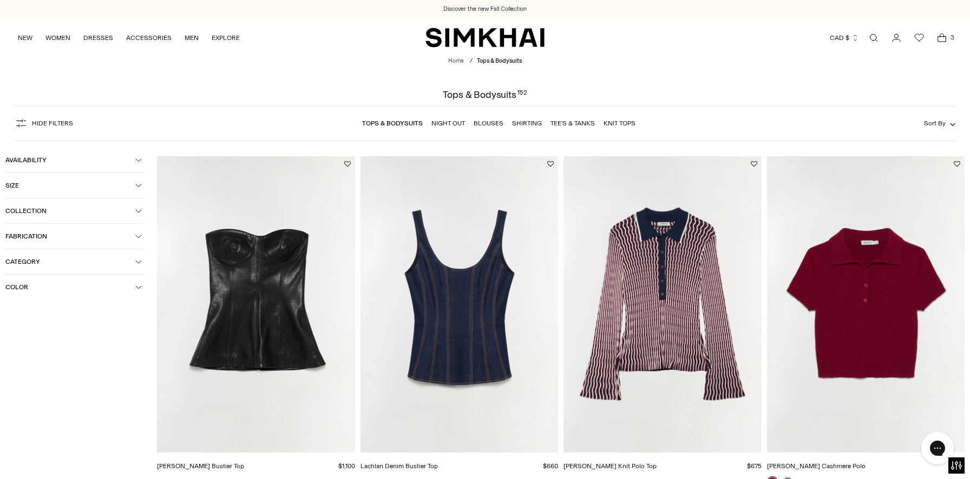
click at [40, 182] on button "Size" at bounding box center [74, 185] width 138 height 25
click at [83, 235] on div "XL" at bounding box center [75, 231] width 42 height 16
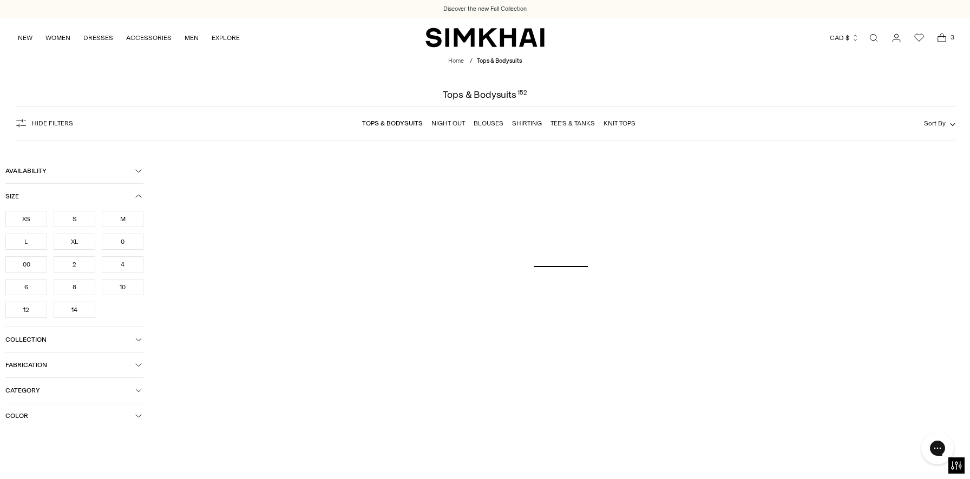
click at [79, 310] on div "14" at bounding box center [75, 310] width 42 height 16
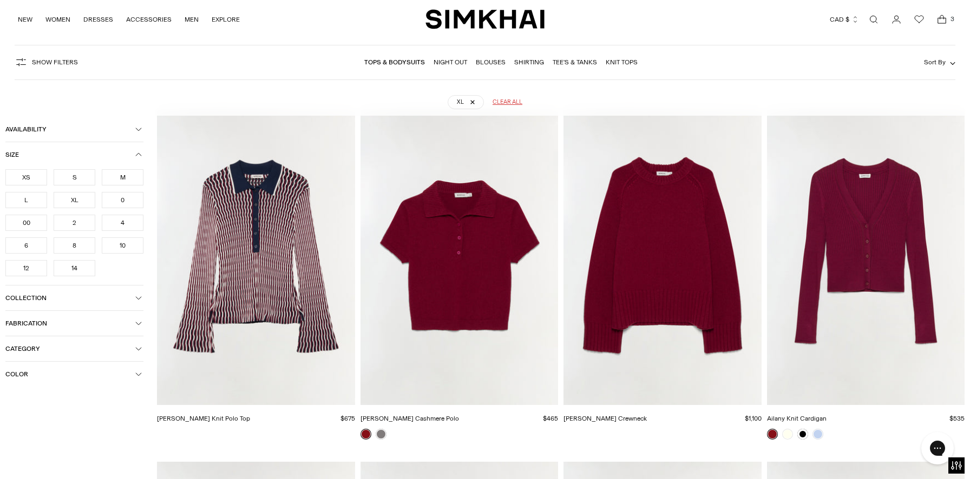
scroll to position [80, 0]
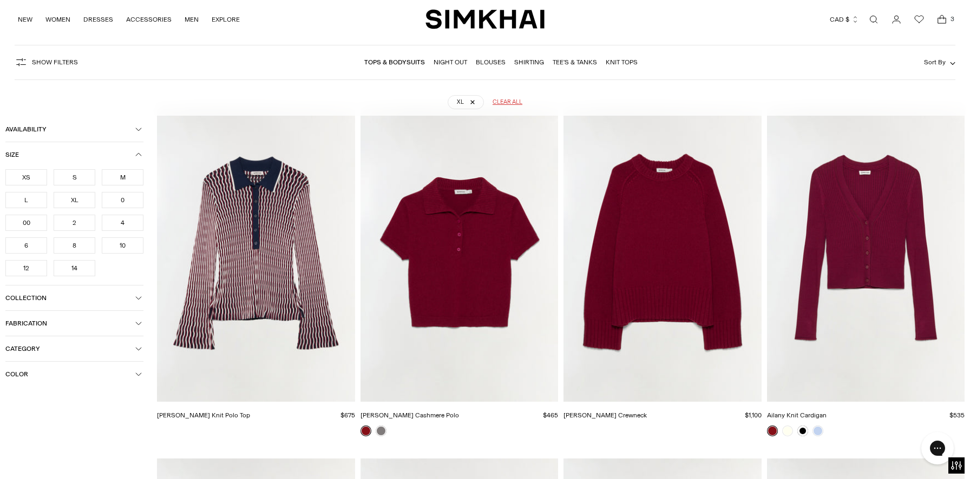
click at [138, 153] on icon "button" at bounding box center [138, 155] width 6 height 6
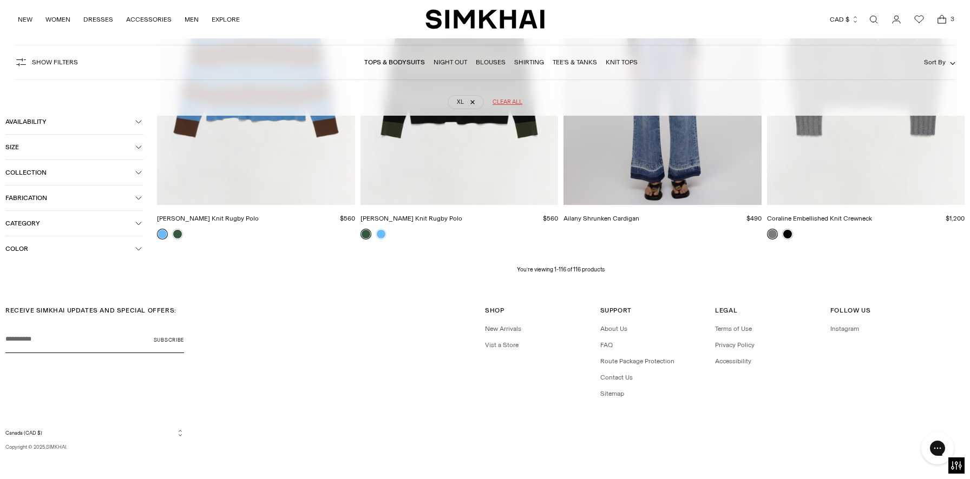
scroll to position [10150, 0]
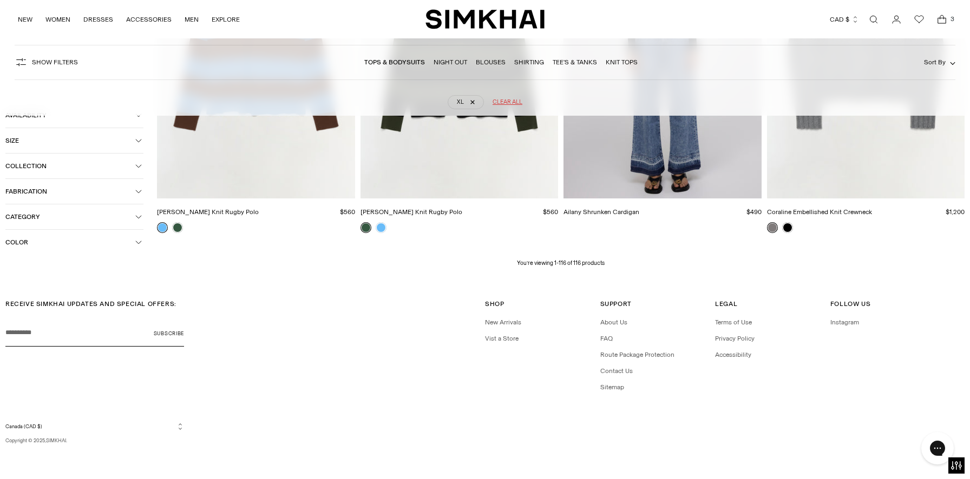
click at [945, 19] on icon "Open cart modal" at bounding box center [941, 19] width 15 height 11
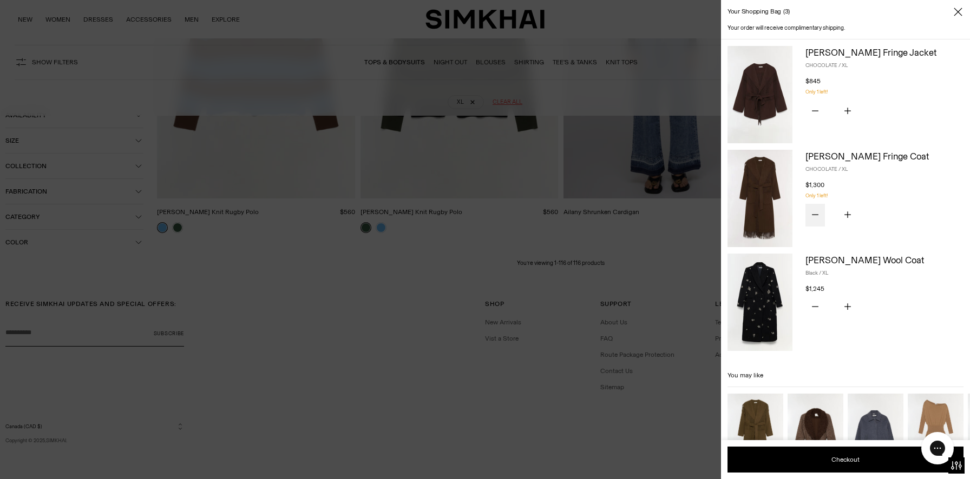
click at [820, 215] on button "Subtract product quantity" at bounding box center [814, 215] width 19 height 23
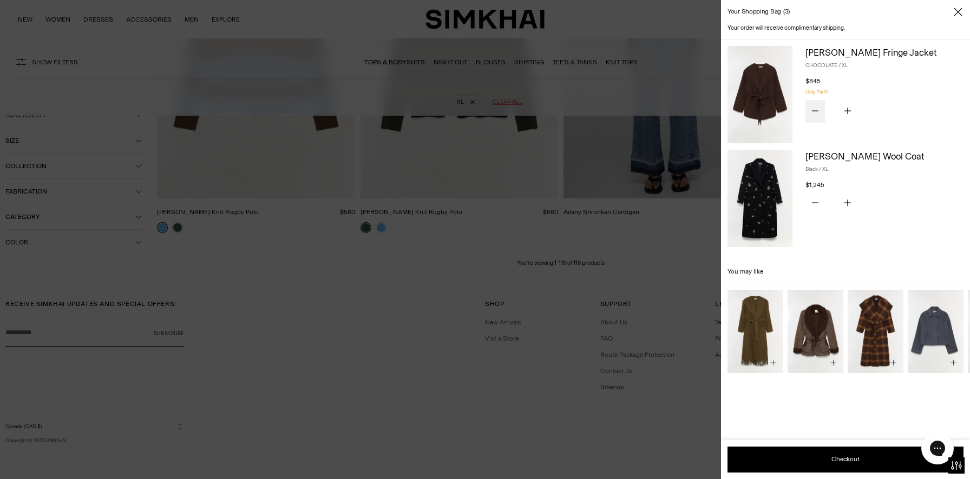
click at [815, 114] on icon "Subtract product quantity" at bounding box center [815, 111] width 6 height 6
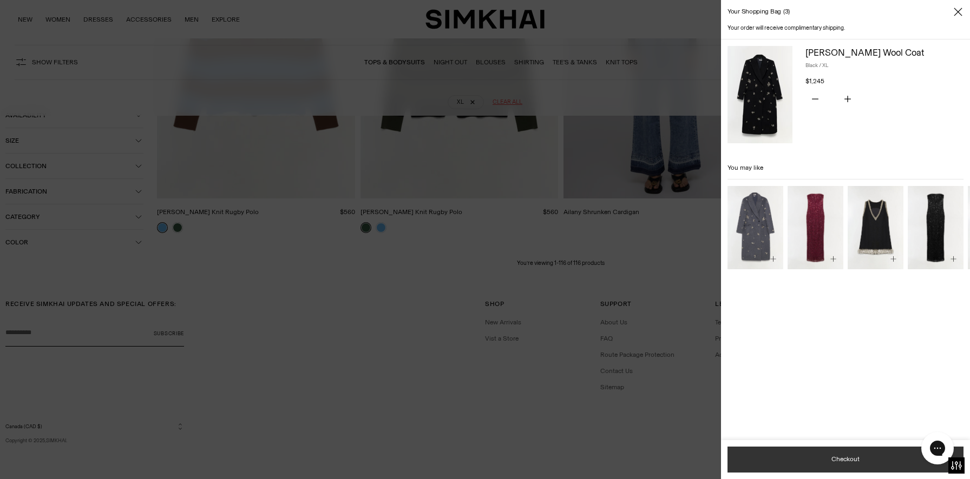
click at [849, 459] on button "Checkout" at bounding box center [845, 460] width 236 height 26
